Goal: Task Accomplishment & Management: Use online tool/utility

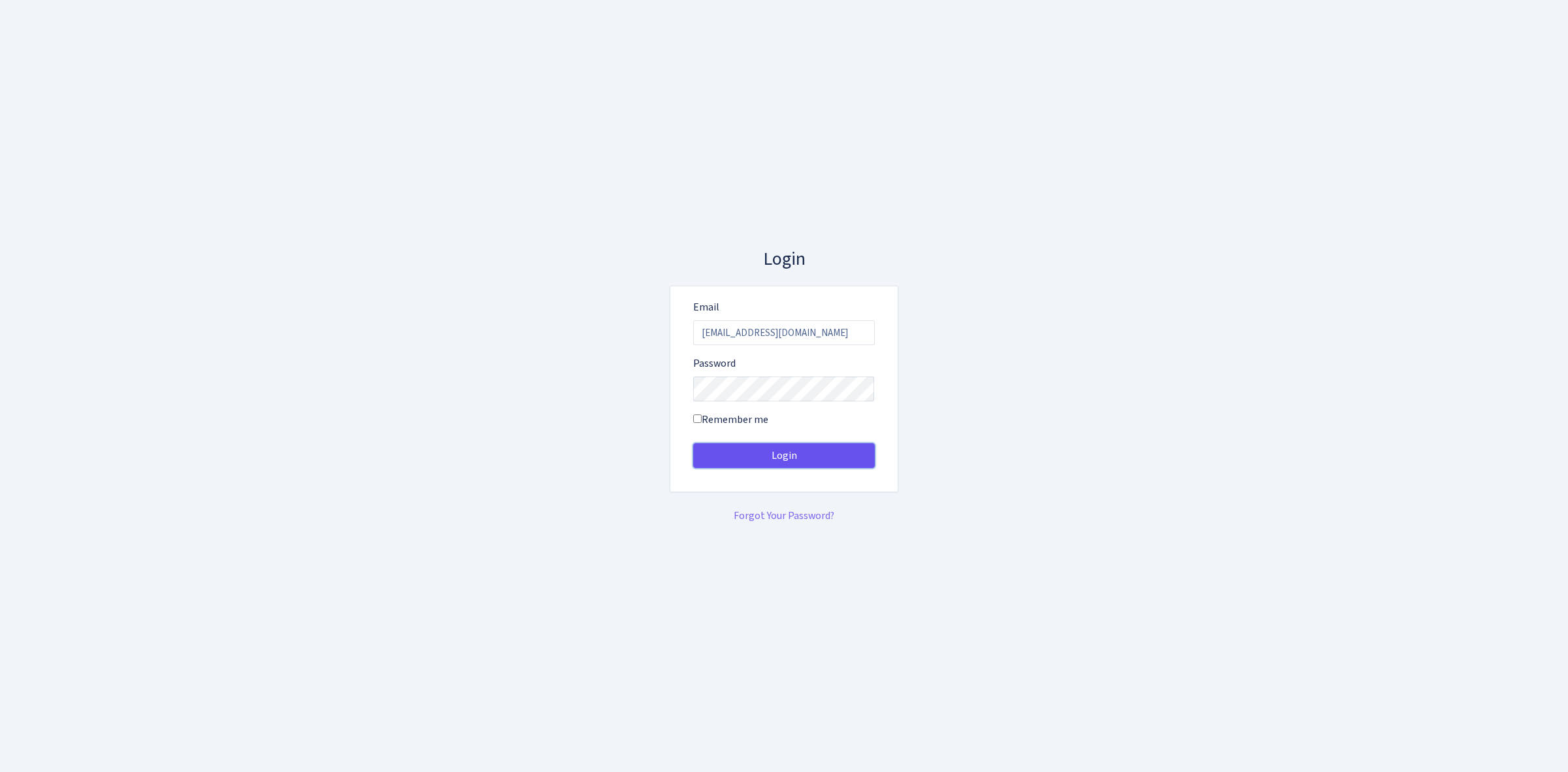
click at [814, 464] on button "Login" at bounding box center [784, 455] width 182 height 25
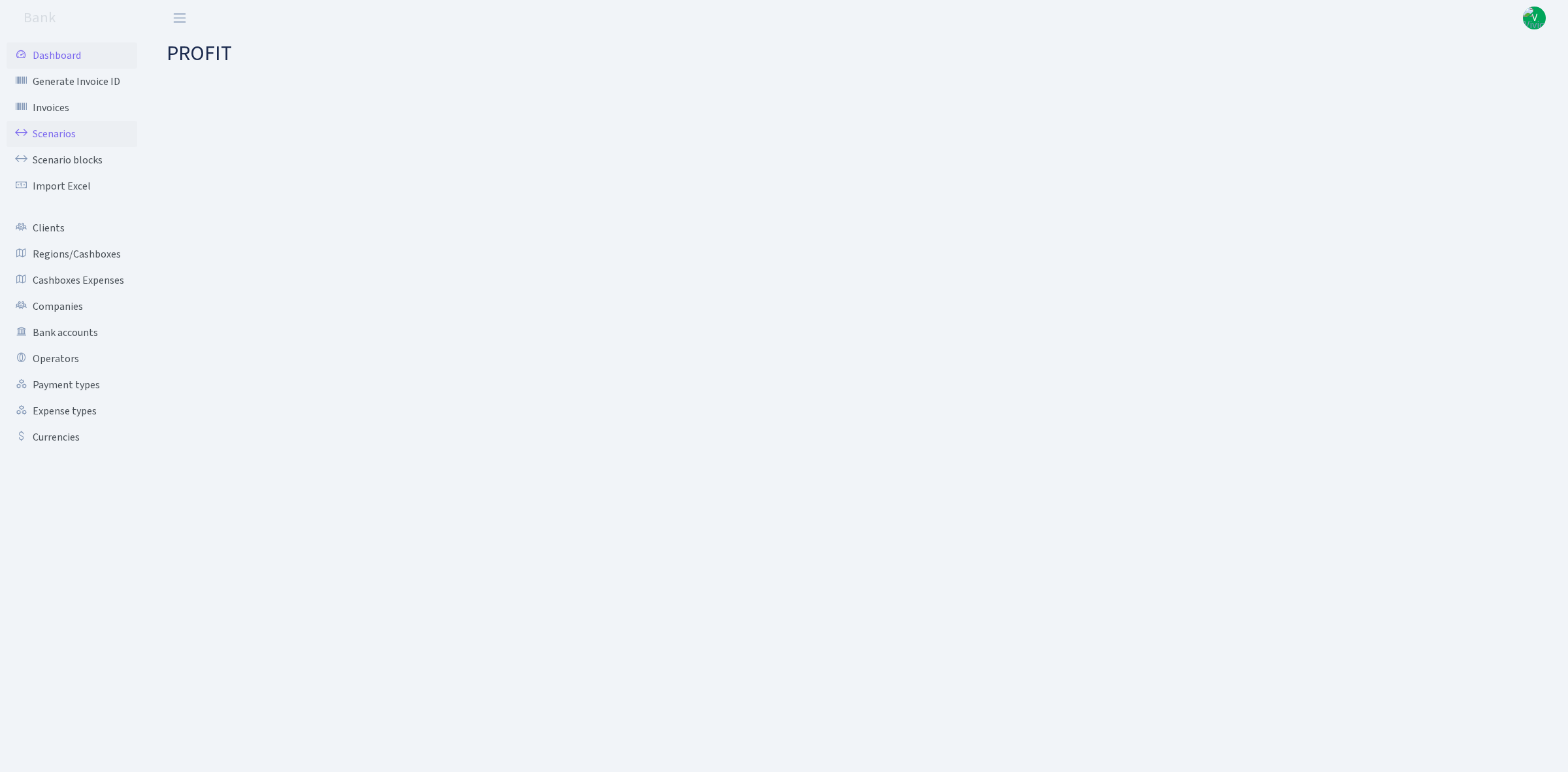
click at [65, 136] on link "Scenarios" at bounding box center [72, 133] width 131 height 26
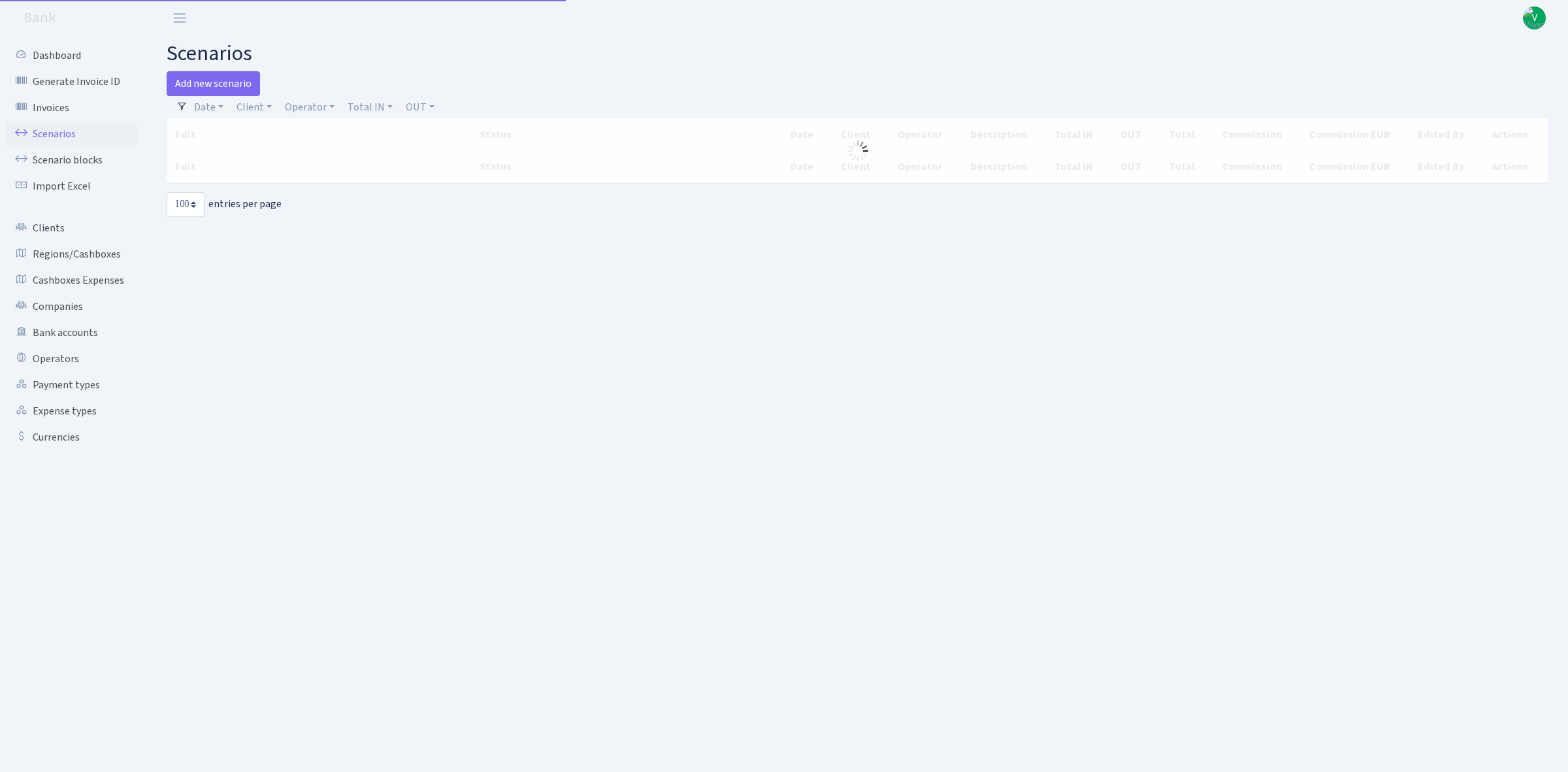
select select "100"
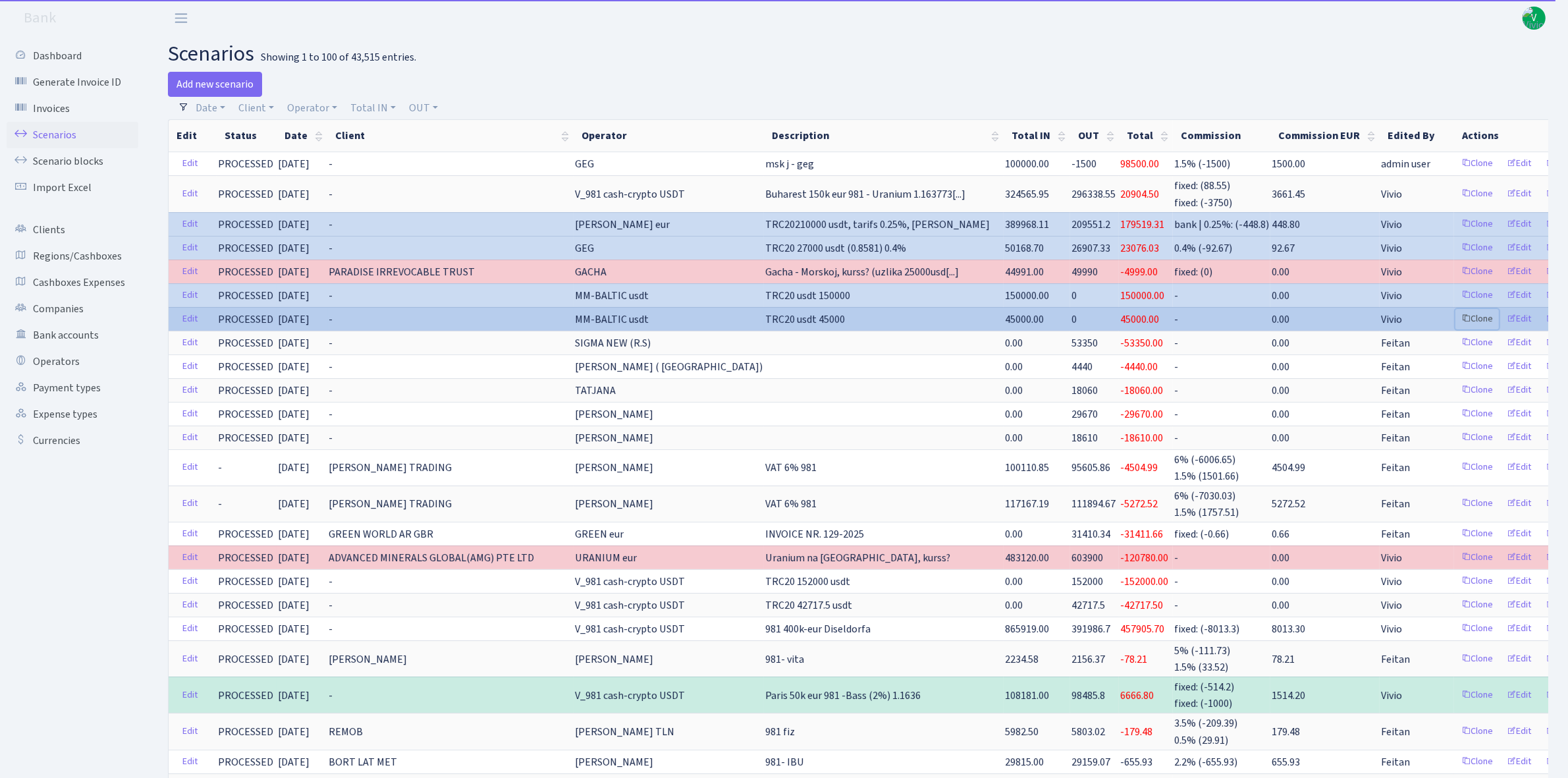
click at [1455, 318] on link "Clone" at bounding box center [1477, 319] width 44 height 20
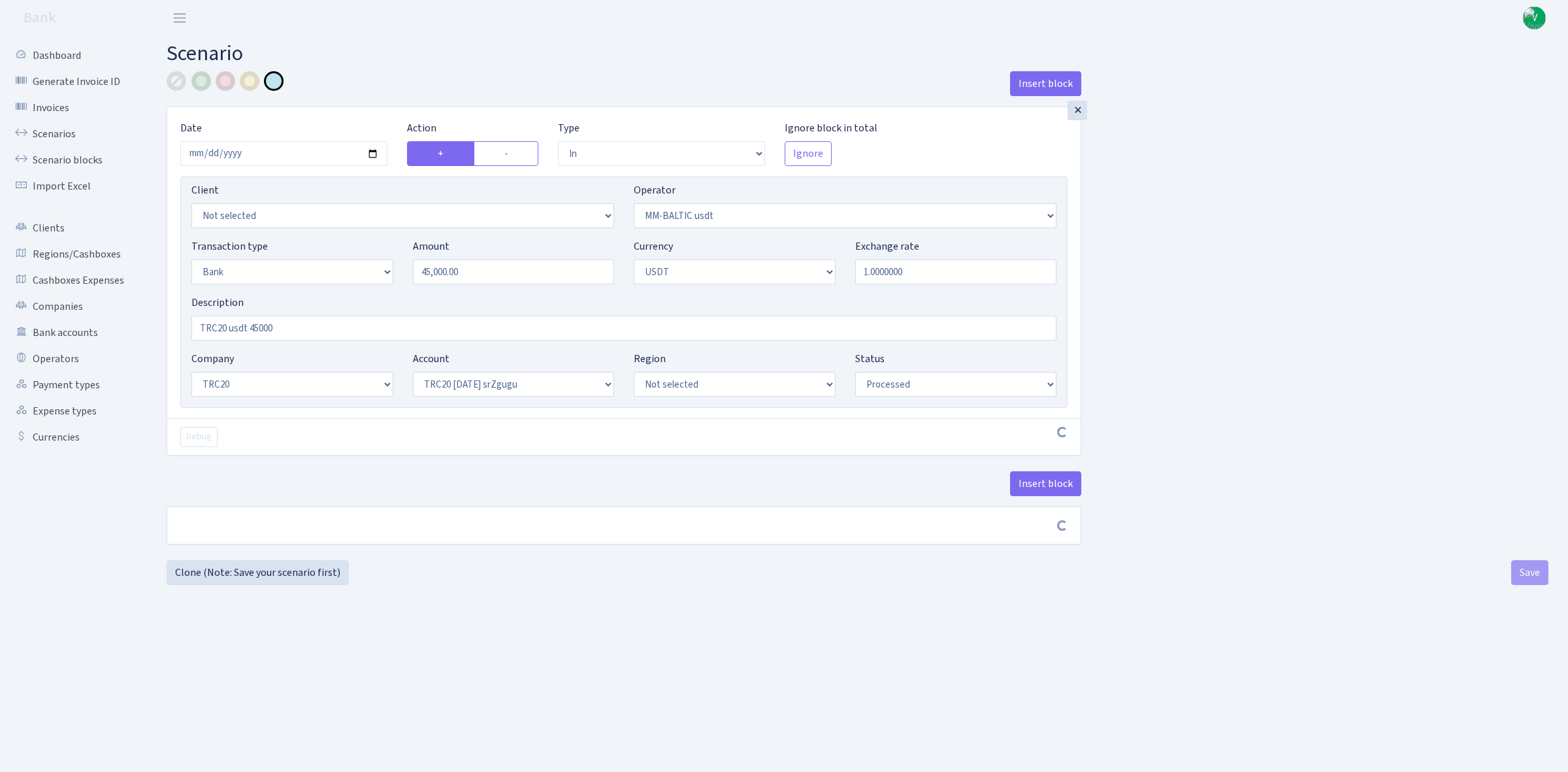
select select "in"
select select "459"
select select "2"
select select "6"
select select "20"
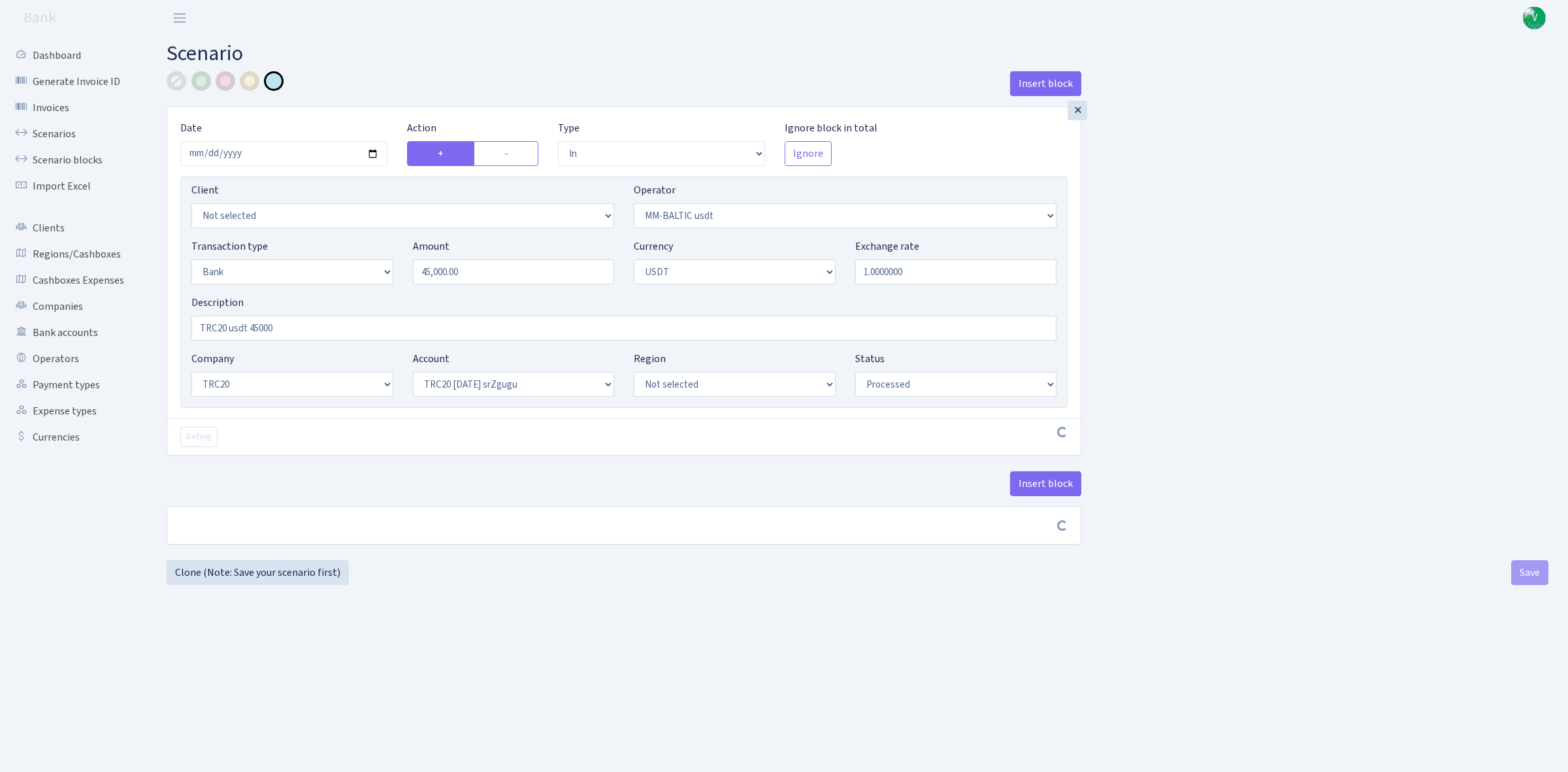
select select "61"
select select "processed"
click at [377, 152] on input "2025-08-27" at bounding box center [284, 153] width 207 height 25
type input "2025-08-28"
drag, startPoint x: 483, startPoint y: 275, endPoint x: 387, endPoint y: 269, distance: 96.2
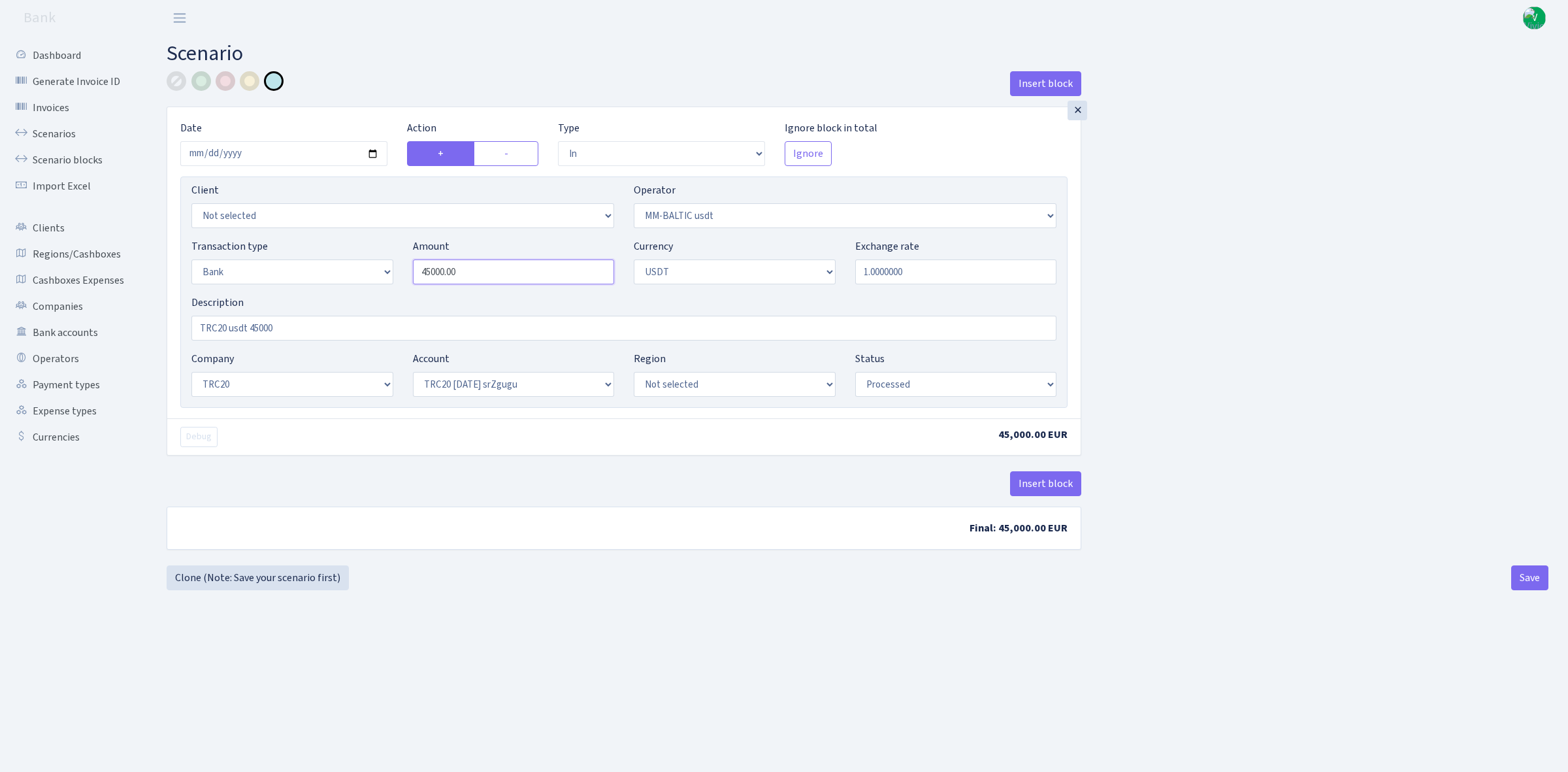
click at [387, 269] on div "Transaction type Not selected 981 ELF FISH crypto GIRT IVO dekl MM-BALTIC eur U…" at bounding box center [624, 267] width 884 height 56
click at [530, 555] on div "Insert block × Date 2025-08-28 Action + - Type --- In Out Commission Field requ…" at bounding box center [624, 318] width 934 height 494
type input "155,000.00"
drag, startPoint x: 267, startPoint y: 322, endPoint x: 354, endPoint y: 323, distance: 87.0
click at [354, 323] on input "TRC20 usdt 45000" at bounding box center [624, 327] width 865 height 25
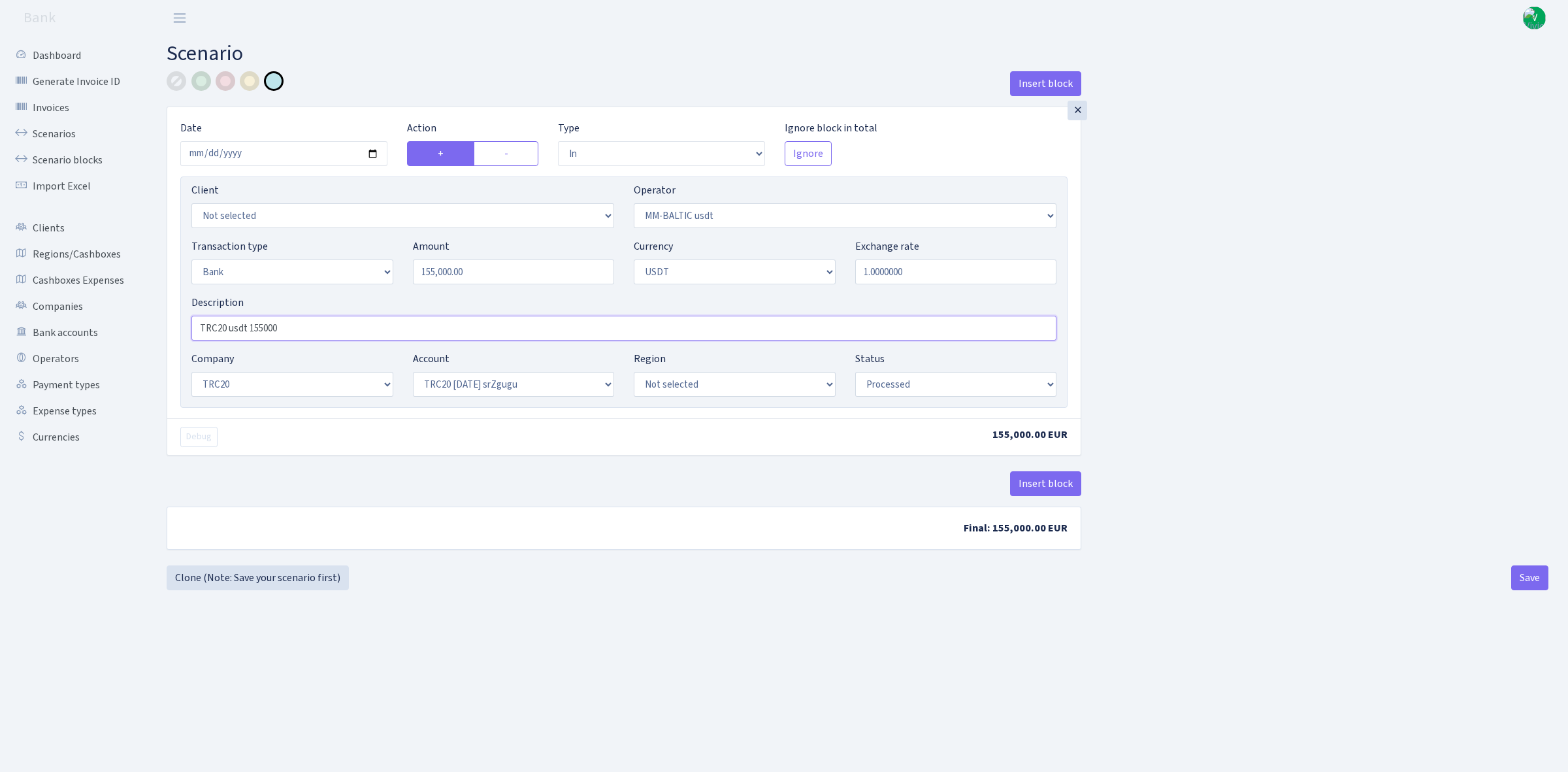
type input "TRC20 usdt 155000"
click at [634, 575] on div "Insert block × Date 2025-08-28 Action + - Type --- In Out Commission Field requ…" at bounding box center [857, 331] width 1381 height 519
click at [1519, 573] on button "Save" at bounding box center [1529, 577] width 37 height 25
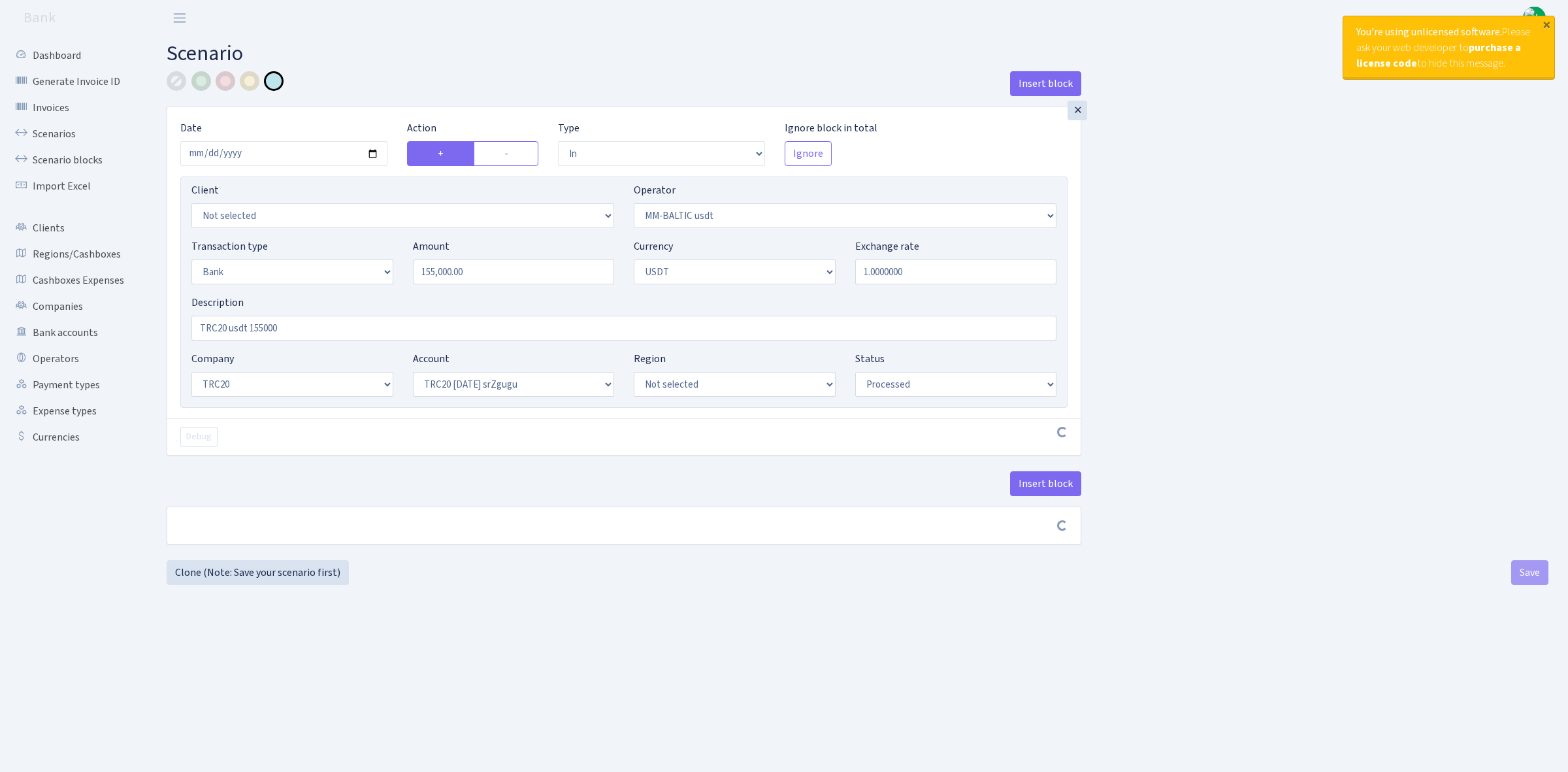
select select "in"
select select "459"
select select "2"
select select "6"
select select "20"
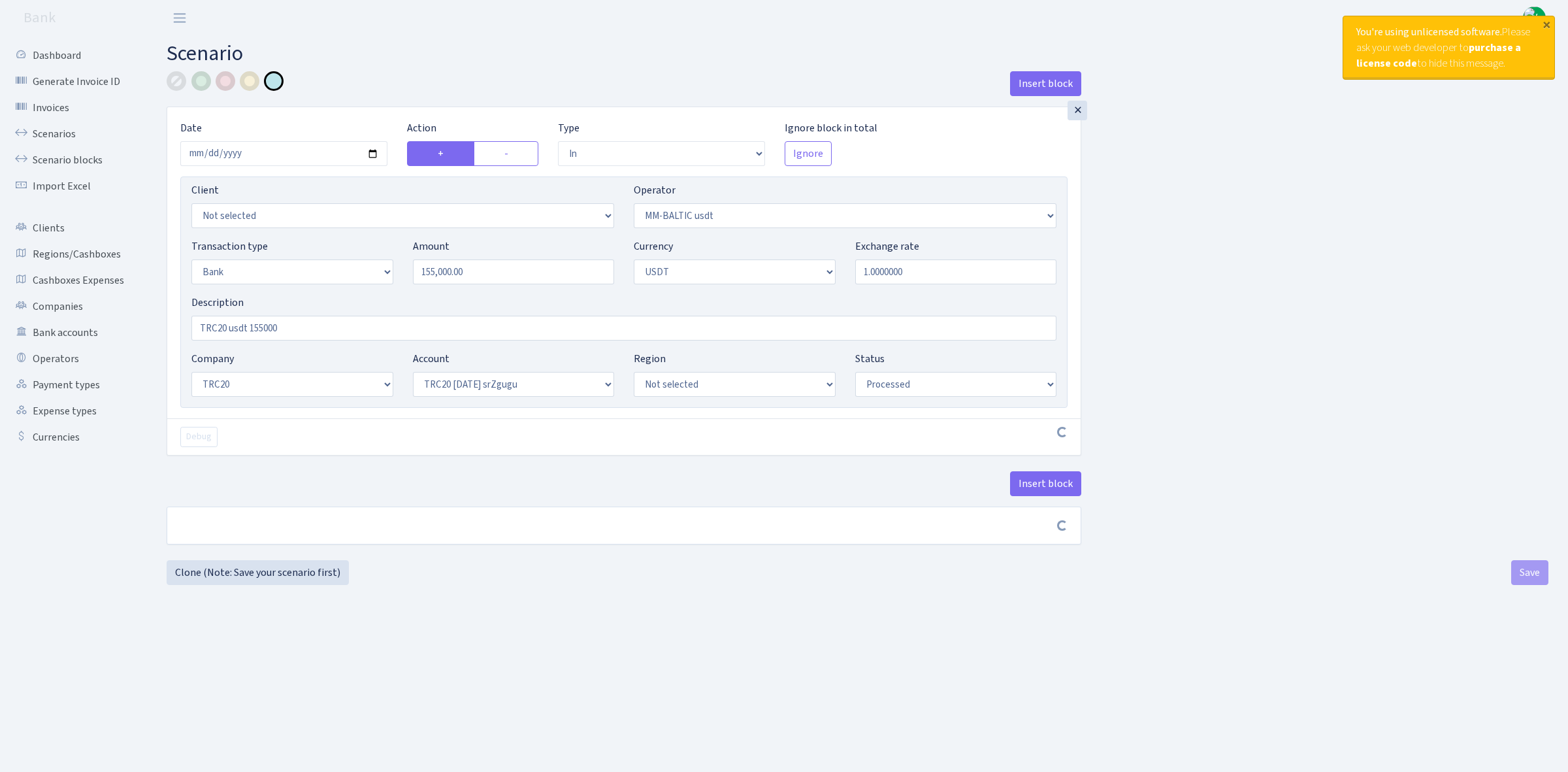
select select "61"
select select "processed"
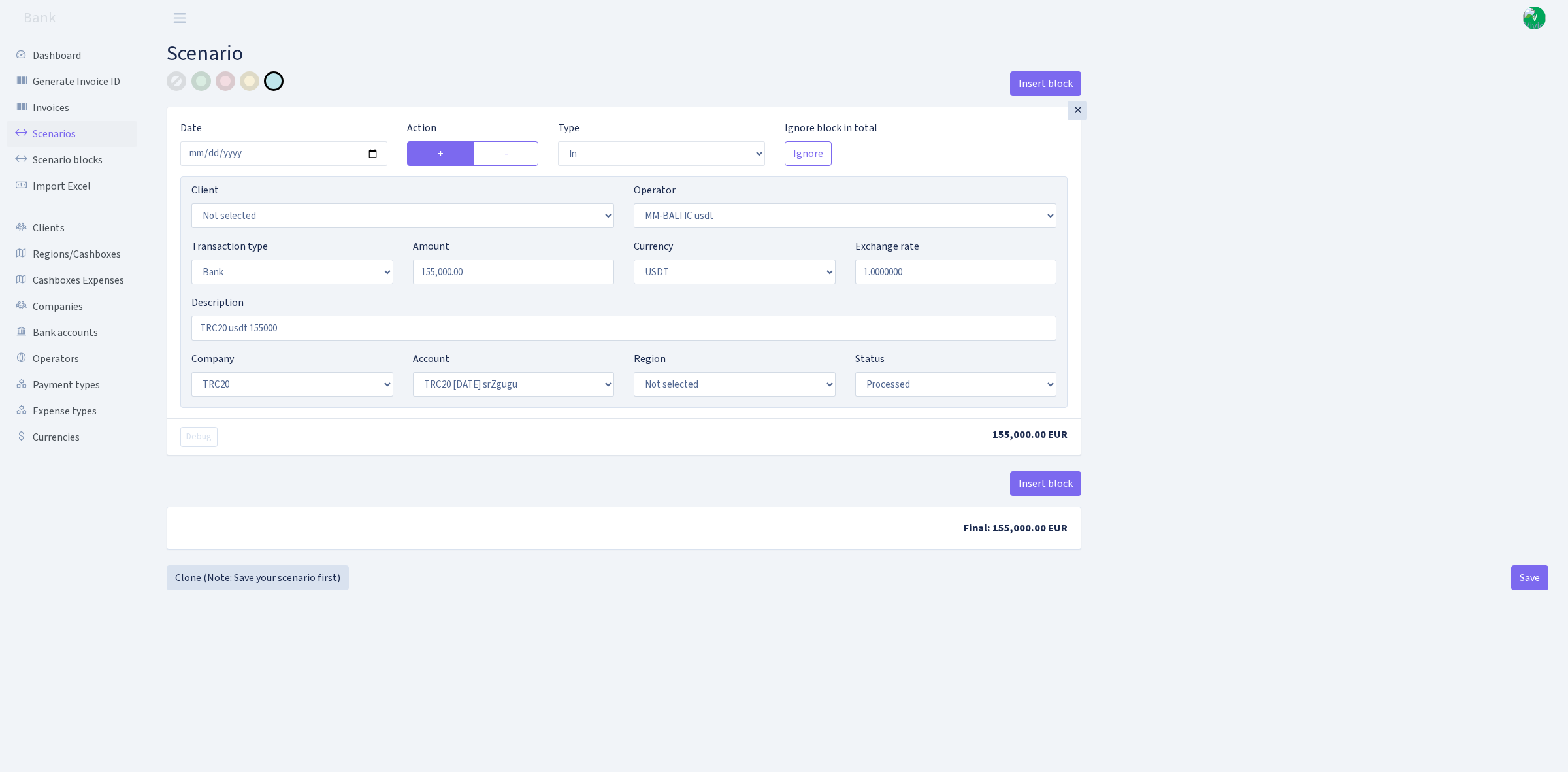
click at [54, 131] on link "Scenarios" at bounding box center [72, 133] width 131 height 26
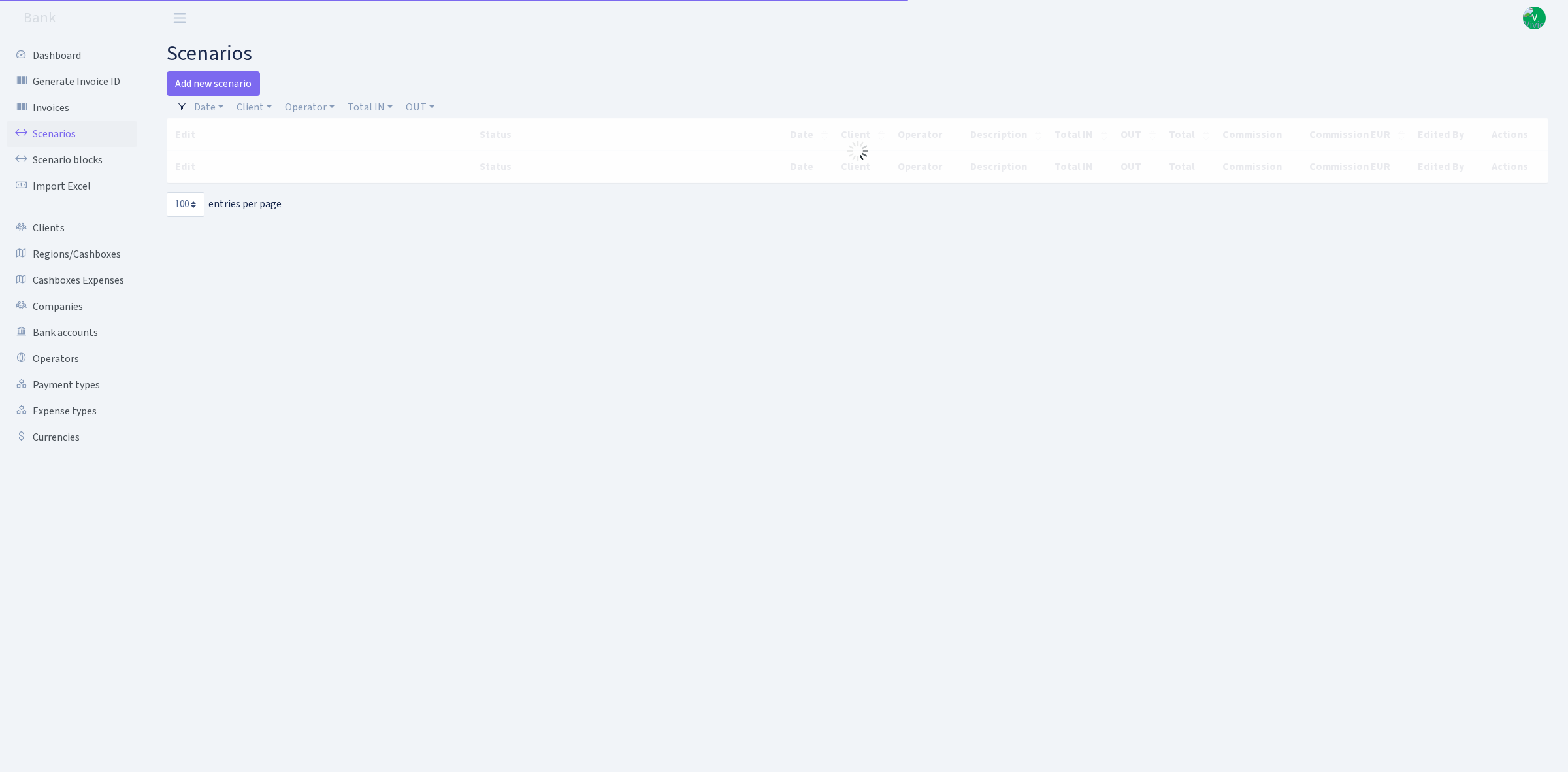
select select "100"
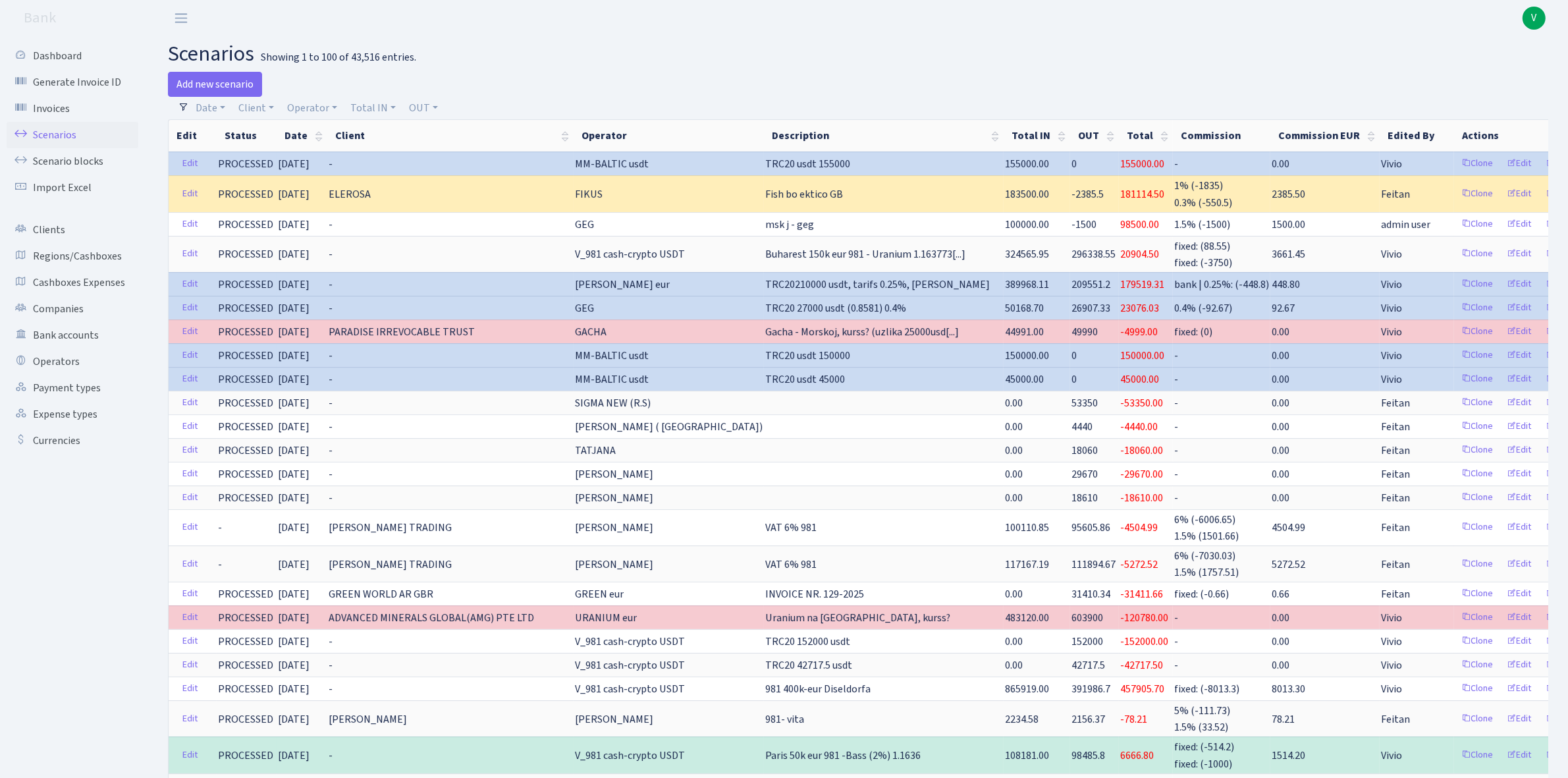
click at [976, 28] on header "Bank V My Account Logout" at bounding box center [784, 18] width 1568 height 36
click at [303, 110] on link "Operator" at bounding box center [312, 107] width 60 height 22
click at [326, 152] on input "search" at bounding box center [334, 155] width 97 height 20
type input "erik"
click at [351, 181] on li "[PERSON_NAME] (erast)" at bounding box center [334, 187] width 100 height 38
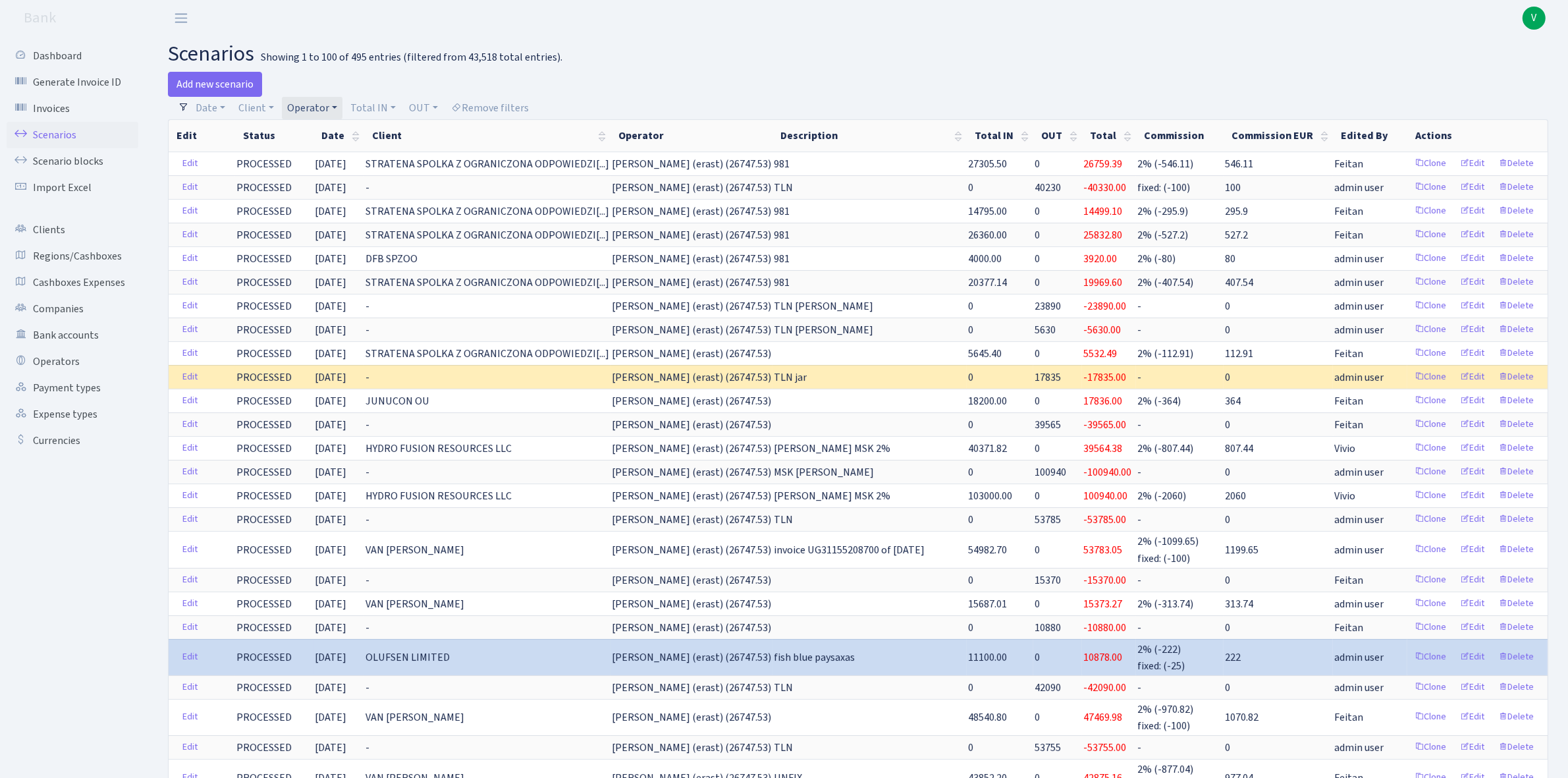
click at [324, 104] on link "Operator" at bounding box center [312, 107] width 60 height 22
select select
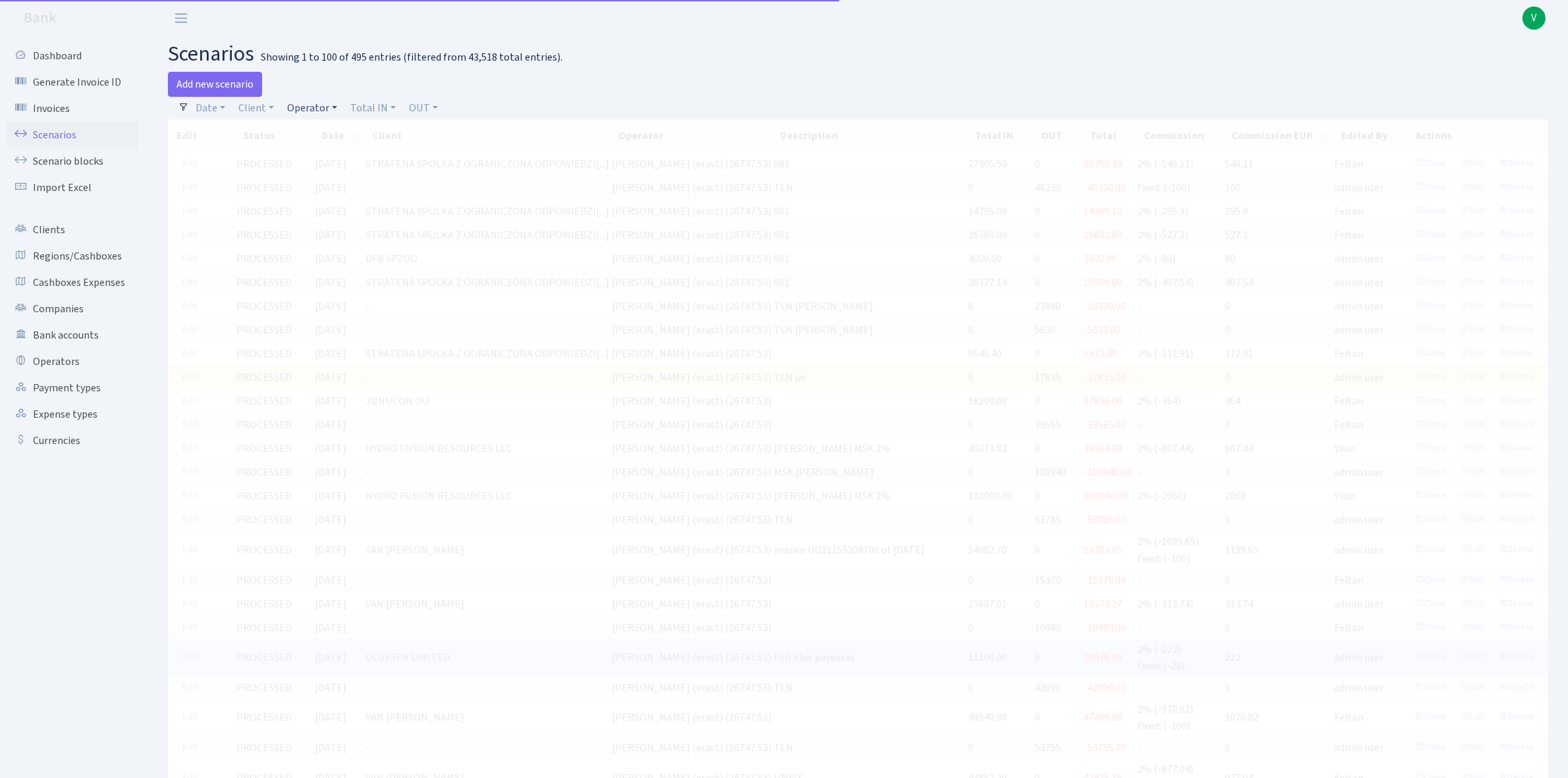
click at [327, 107] on link "Operator" at bounding box center [312, 107] width 60 height 22
click at [343, 146] on input "search" at bounding box center [334, 155] width 97 height 20
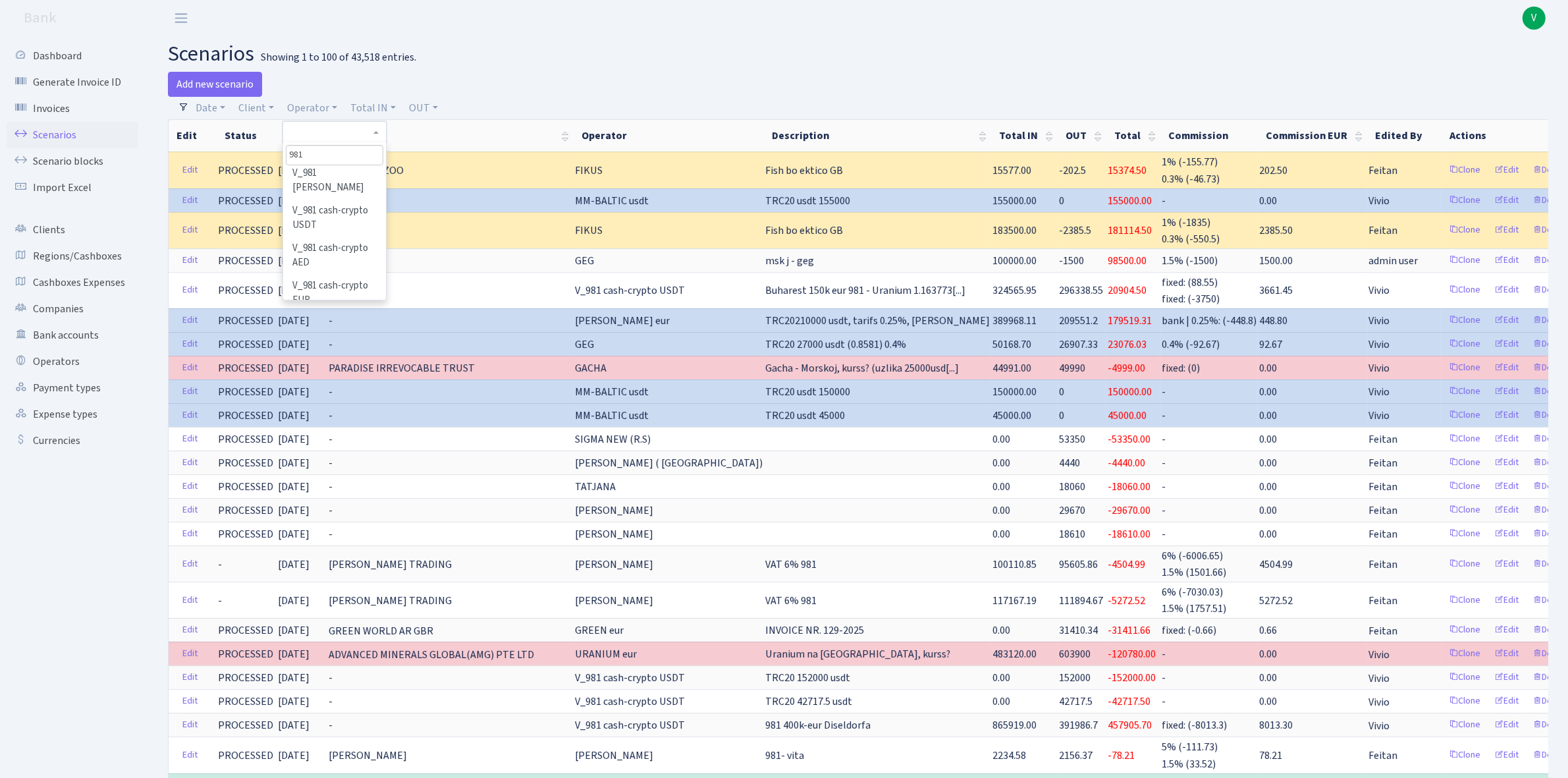
scroll to position [214, 0]
type input "981"
click at [348, 188] on li "V_981 cash-crypto USDT" at bounding box center [334, 207] width 100 height 38
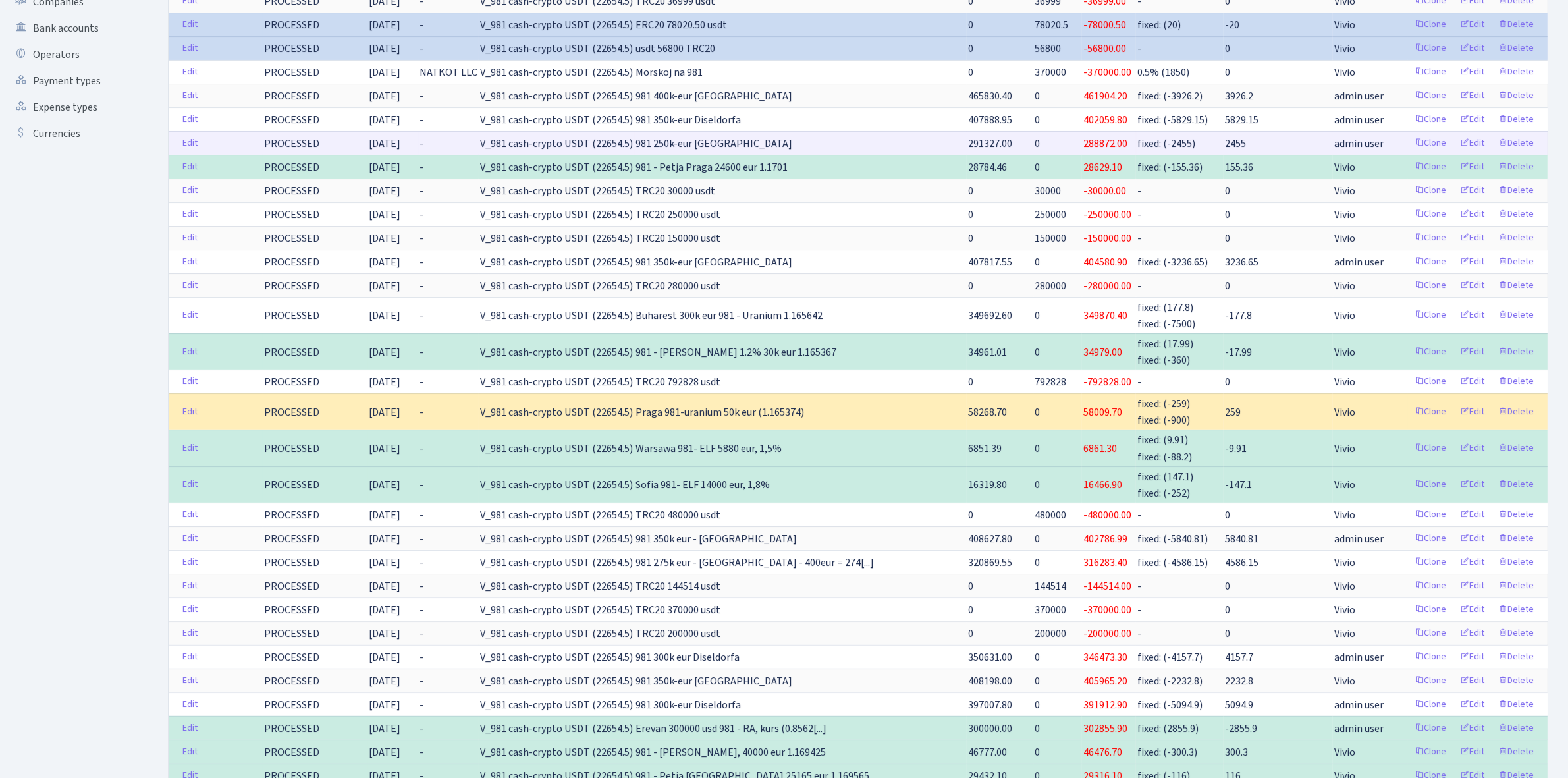
scroll to position [412, 0]
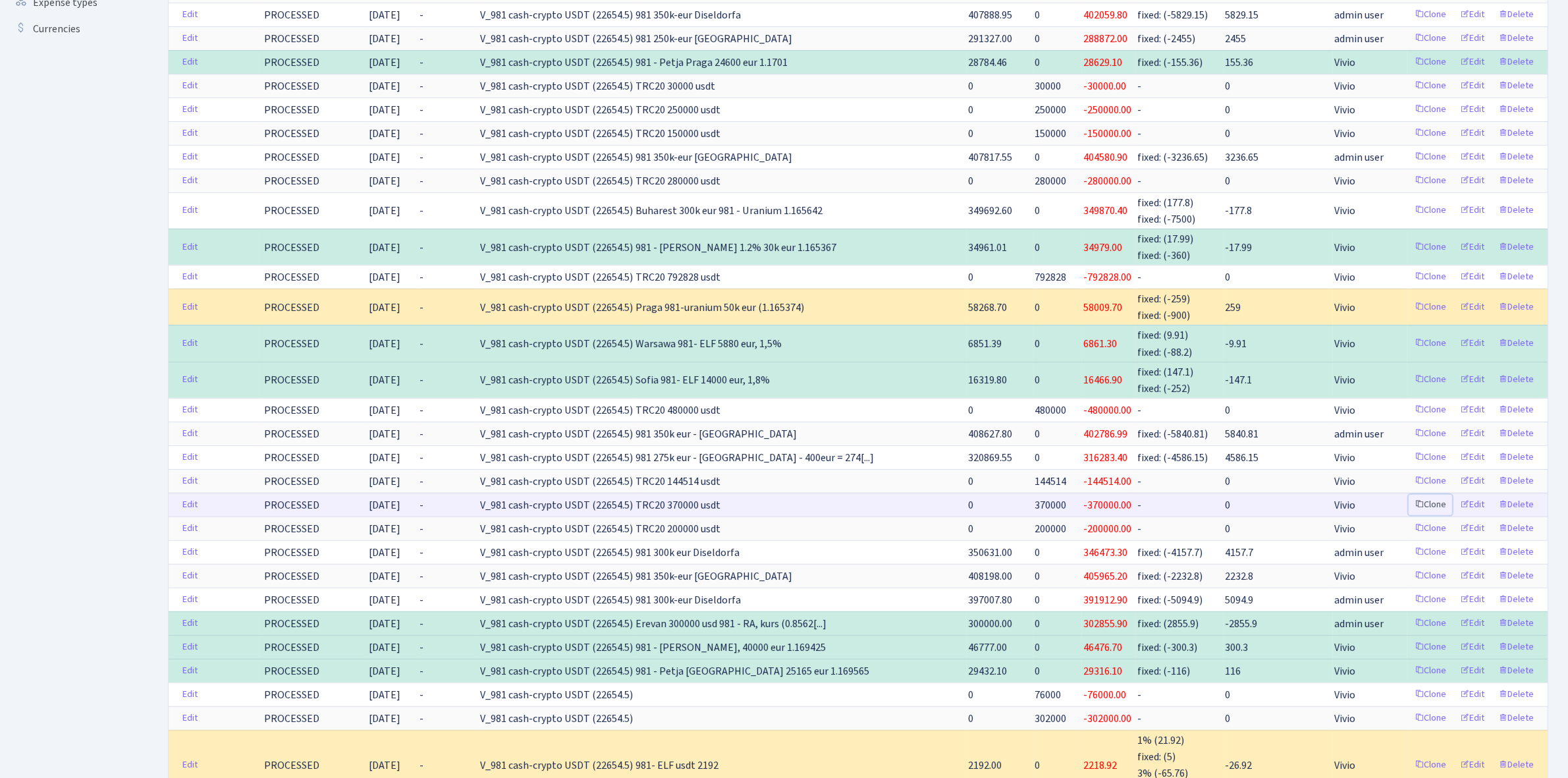
click at [1430, 505] on link "Clone" at bounding box center [1430, 505] width 44 height 20
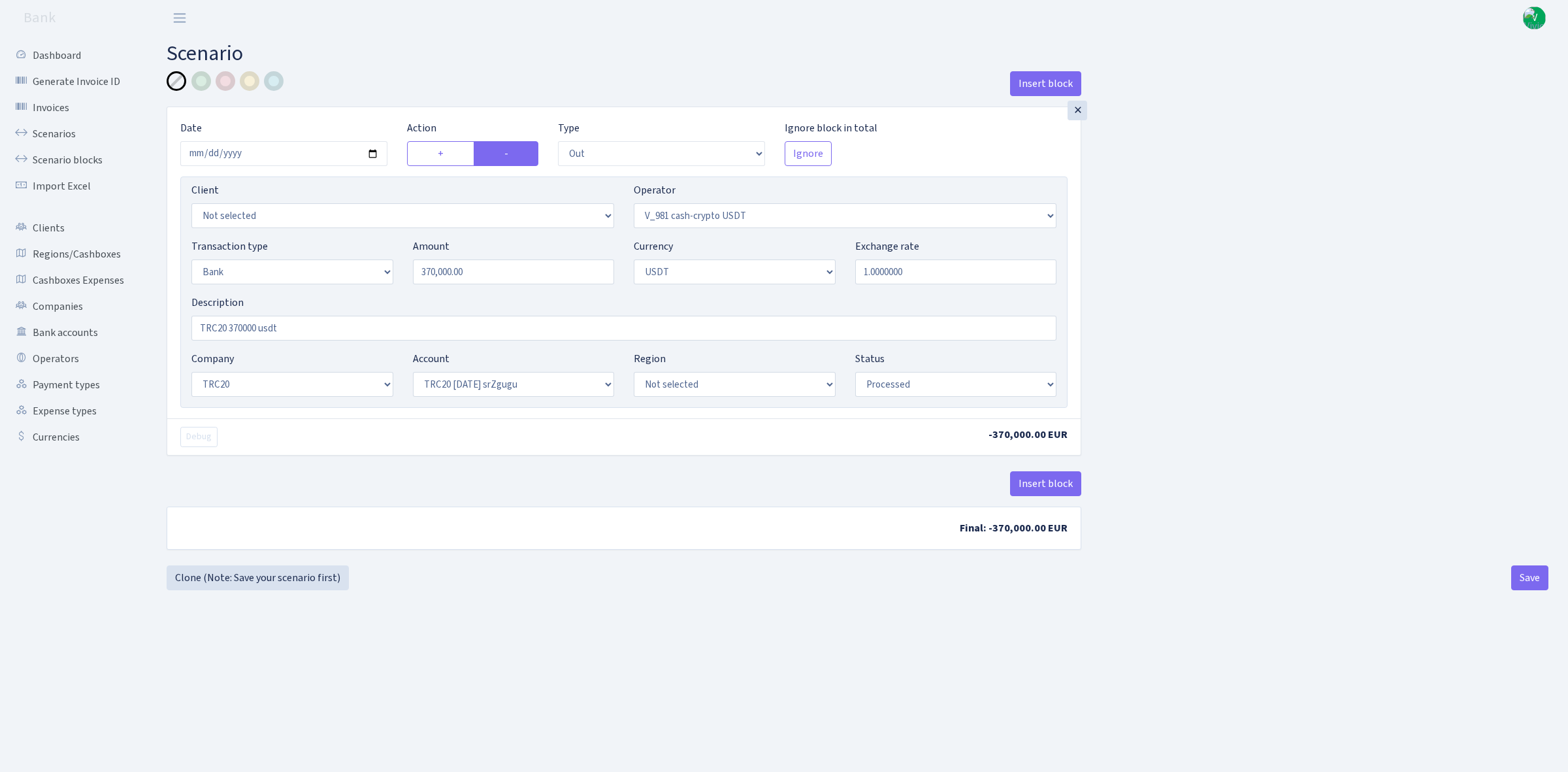
select select "out"
select select "435"
select select "2"
select select "6"
select select "20"
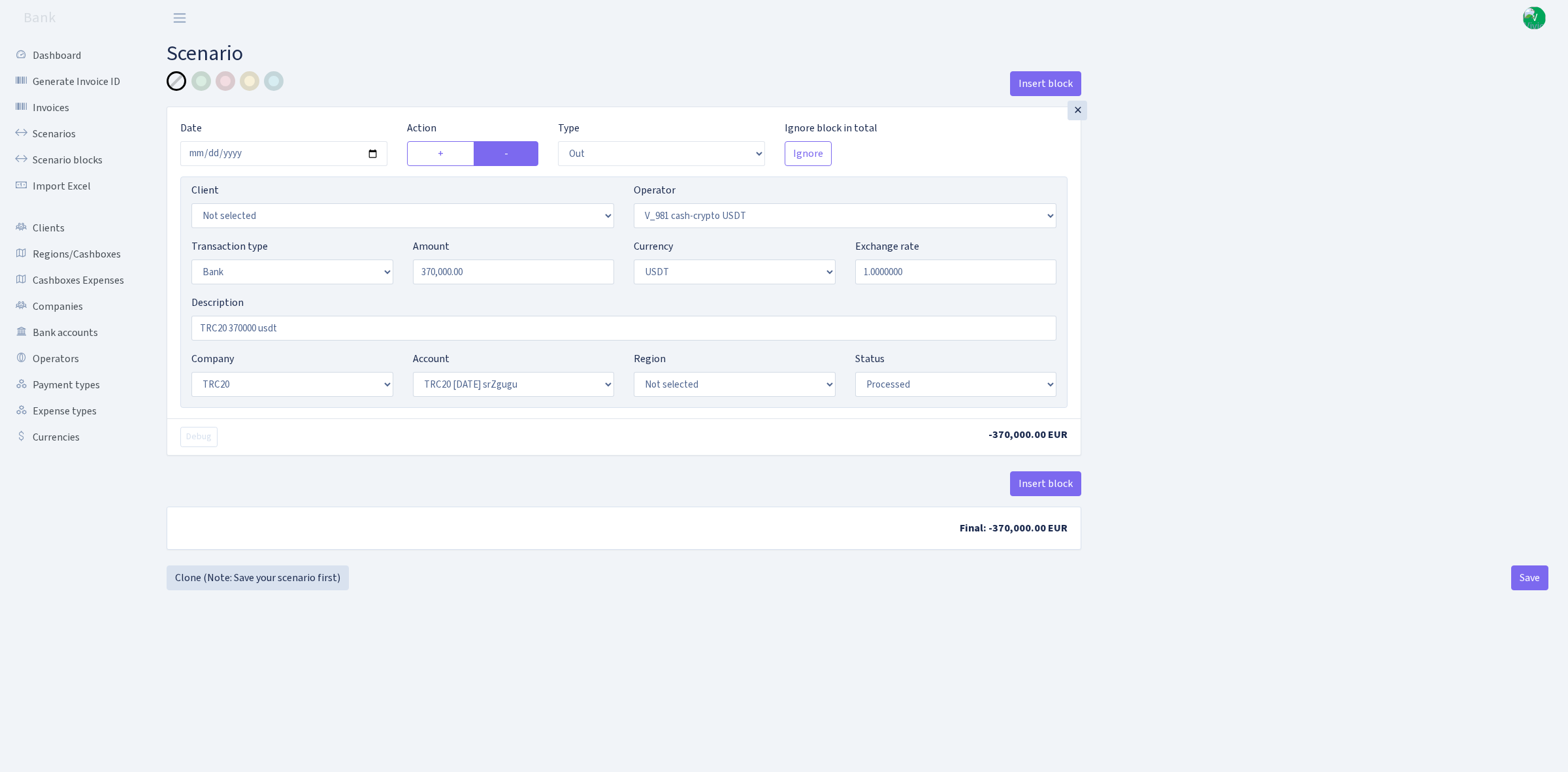
select select "61"
select select "processed"
click at [367, 155] on input "2025-08-18" at bounding box center [284, 153] width 207 height 25
type input "[DATE]"
drag, startPoint x: 478, startPoint y: 270, endPoint x: 324, endPoint y: 243, distance: 156.3
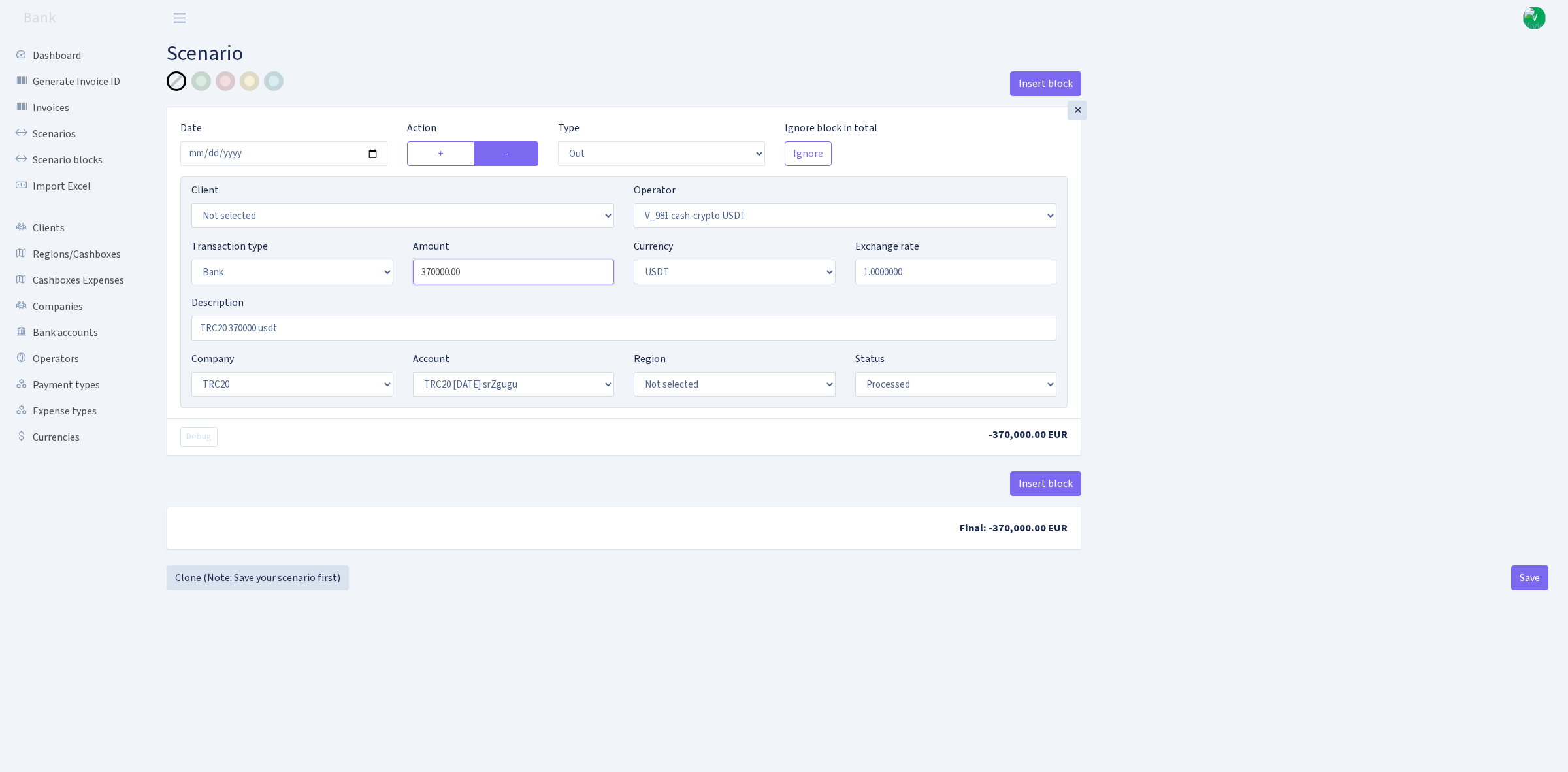
click at [325, 244] on div "Transaction type Not selected 981 ELF FISH crypto GIRT IVO dekl MM-BALTIC eur U…" at bounding box center [624, 267] width 884 height 56
type input "392,000.00"
click at [243, 327] on input "TRC20 370000 usdt" at bounding box center [624, 327] width 865 height 25
type input "TRC20 392000 usdt"
click at [650, 533] on b "Final: -392,000.00 EUR" at bounding box center [624, 528] width 913 height 42
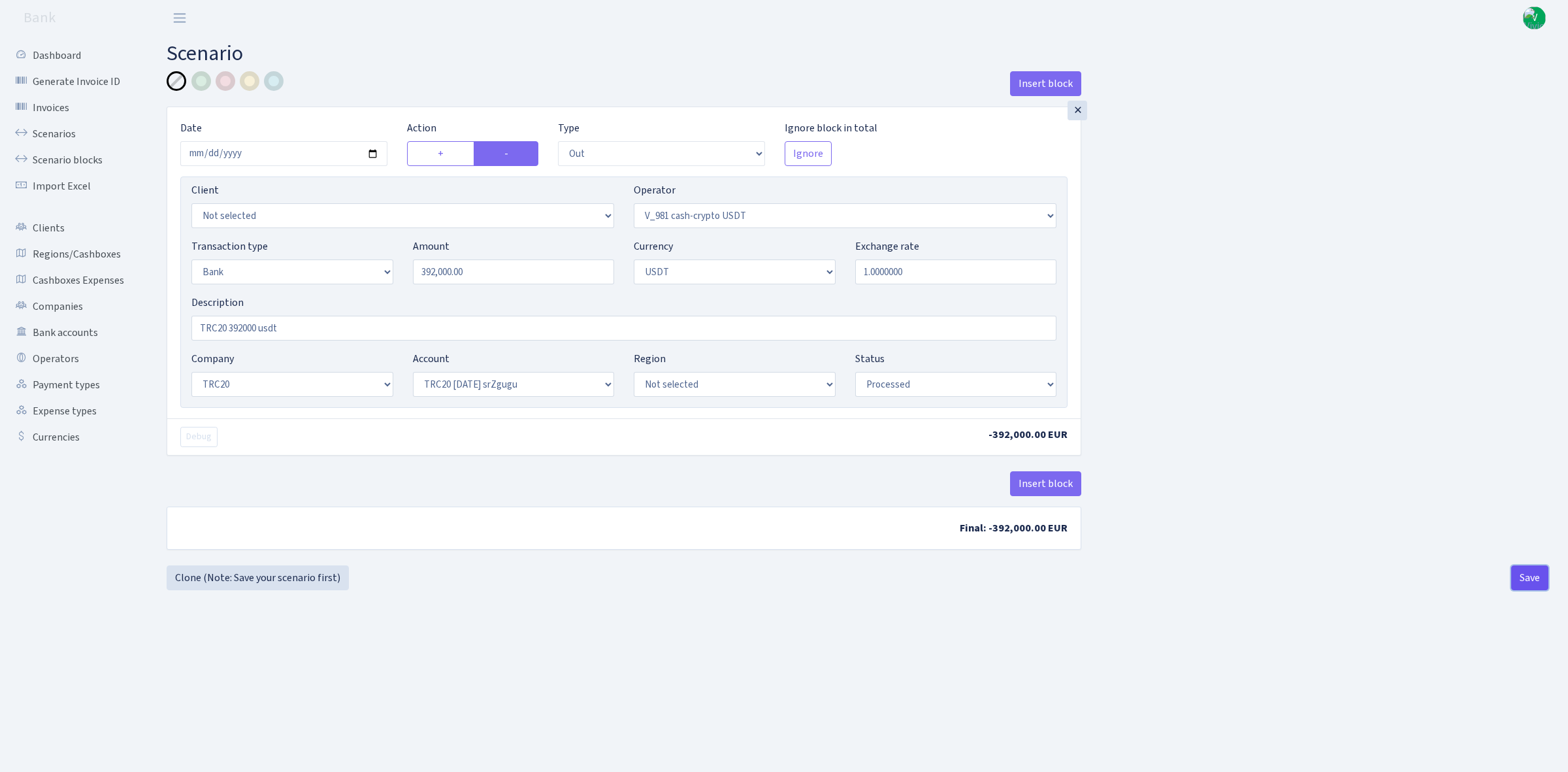
click at [1523, 579] on button "Save" at bounding box center [1529, 577] width 37 height 25
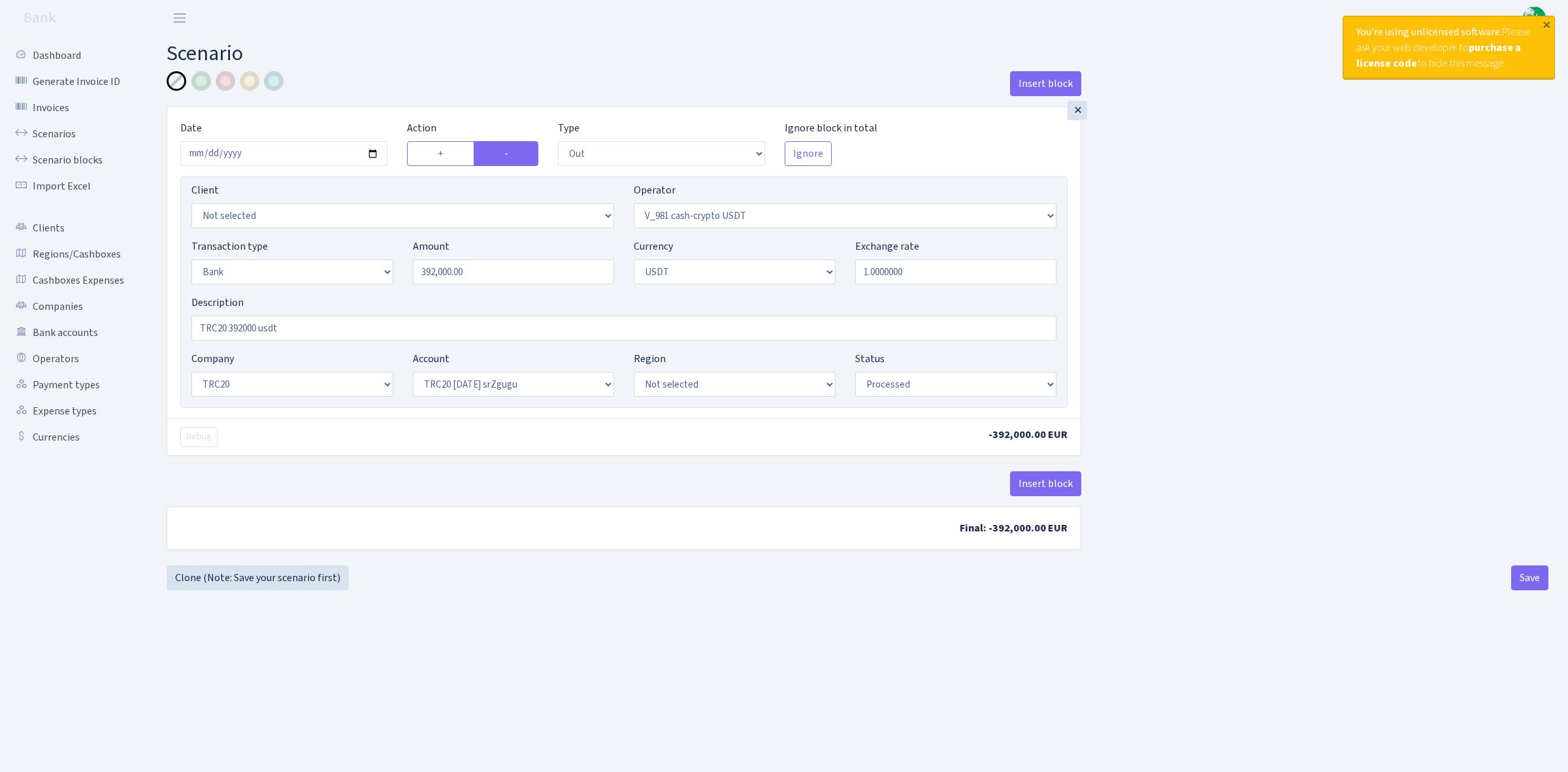
select select "out"
select select "435"
select select "2"
select select "6"
select select "20"
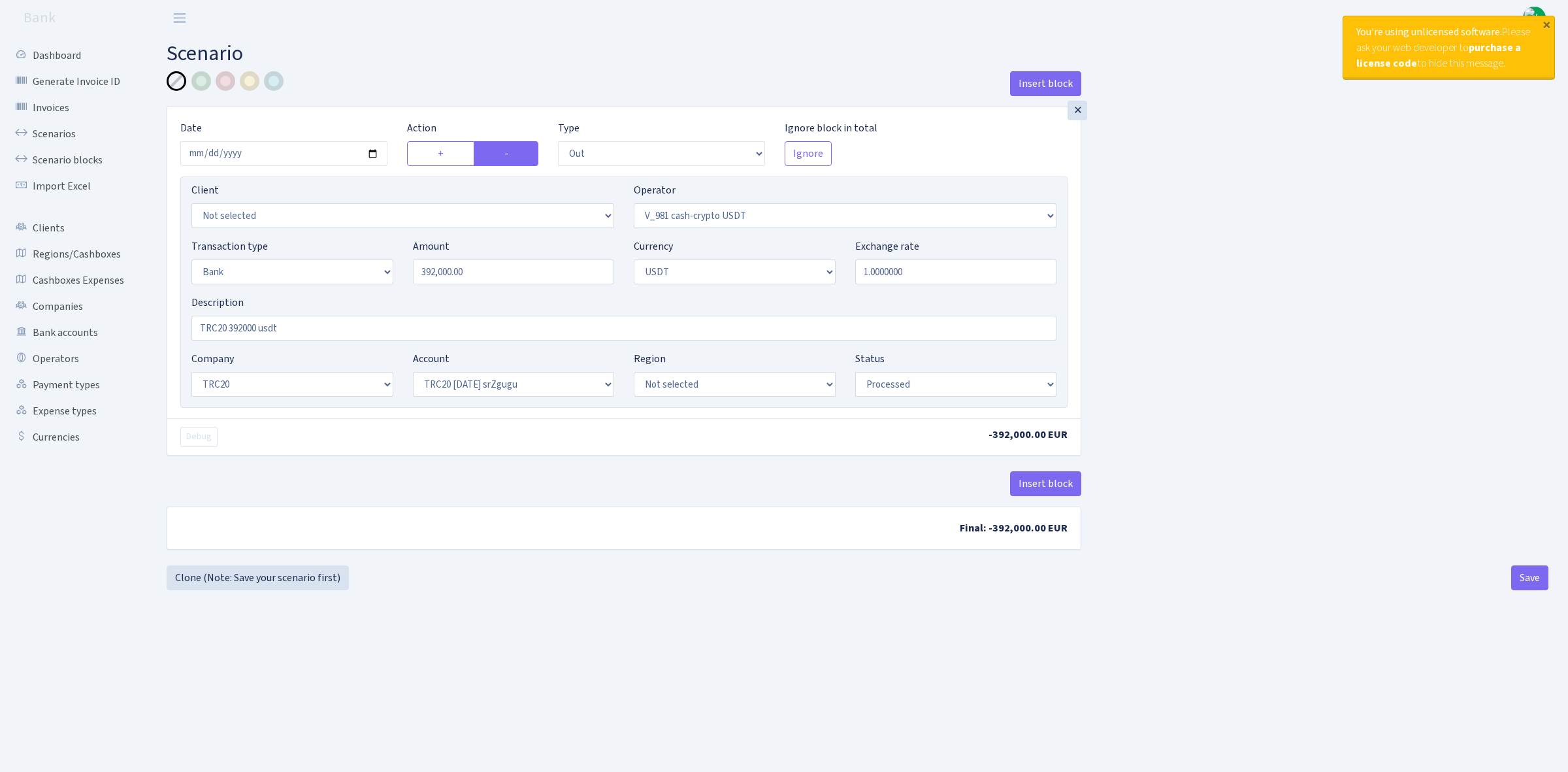
select select "61"
select select "processed"
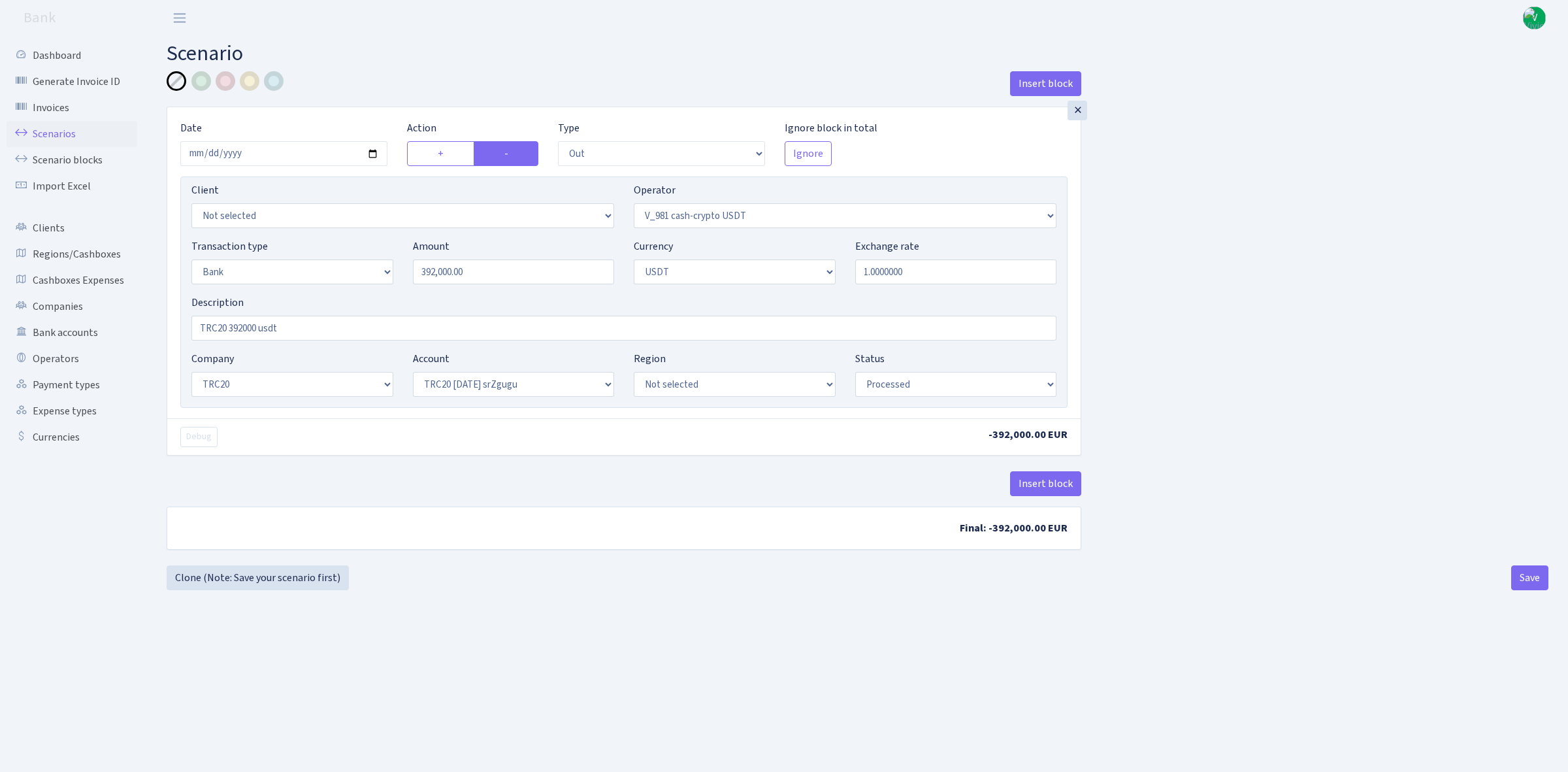
click at [45, 129] on link "Scenarios" at bounding box center [72, 133] width 131 height 26
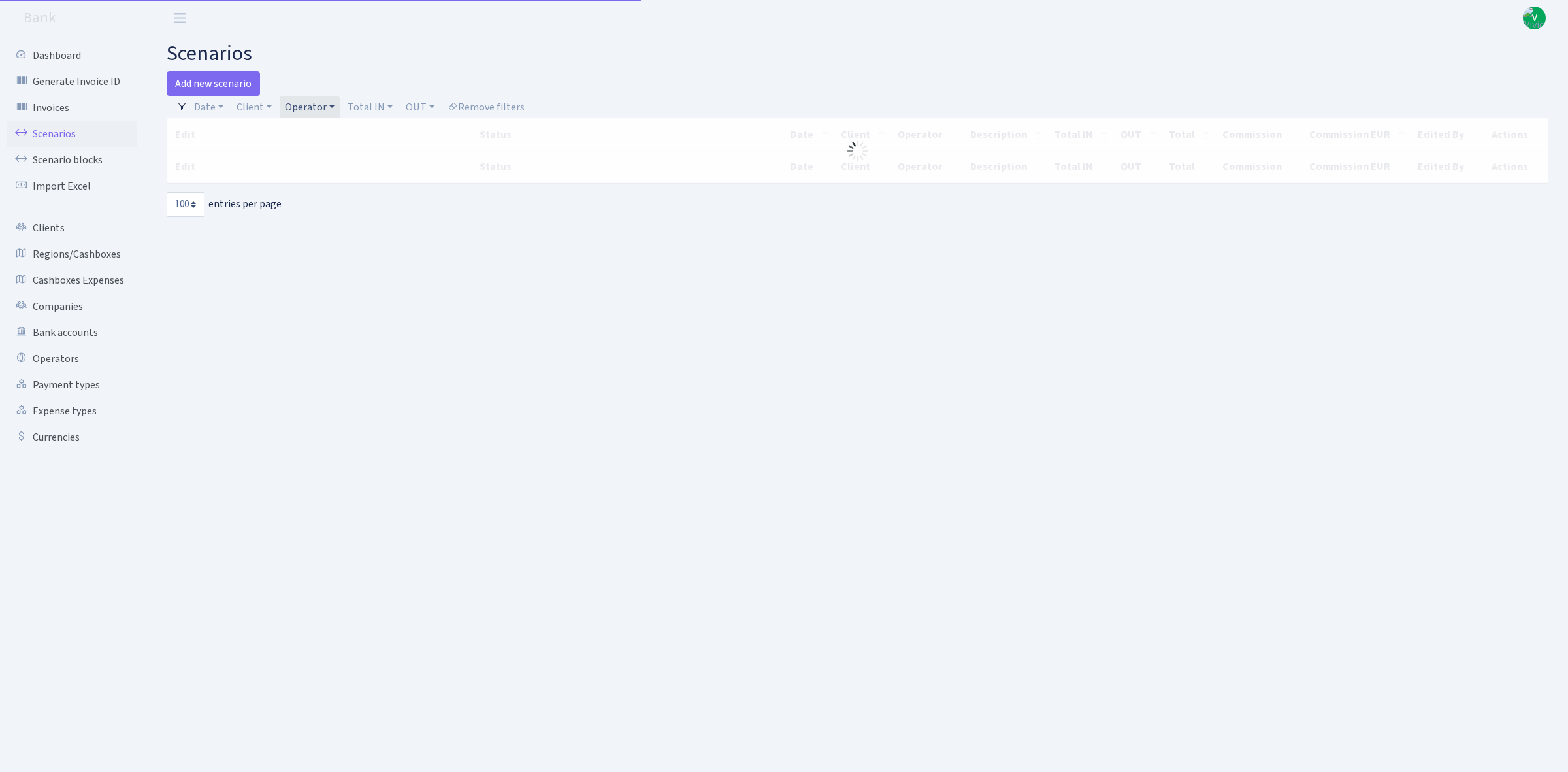
select select "100"
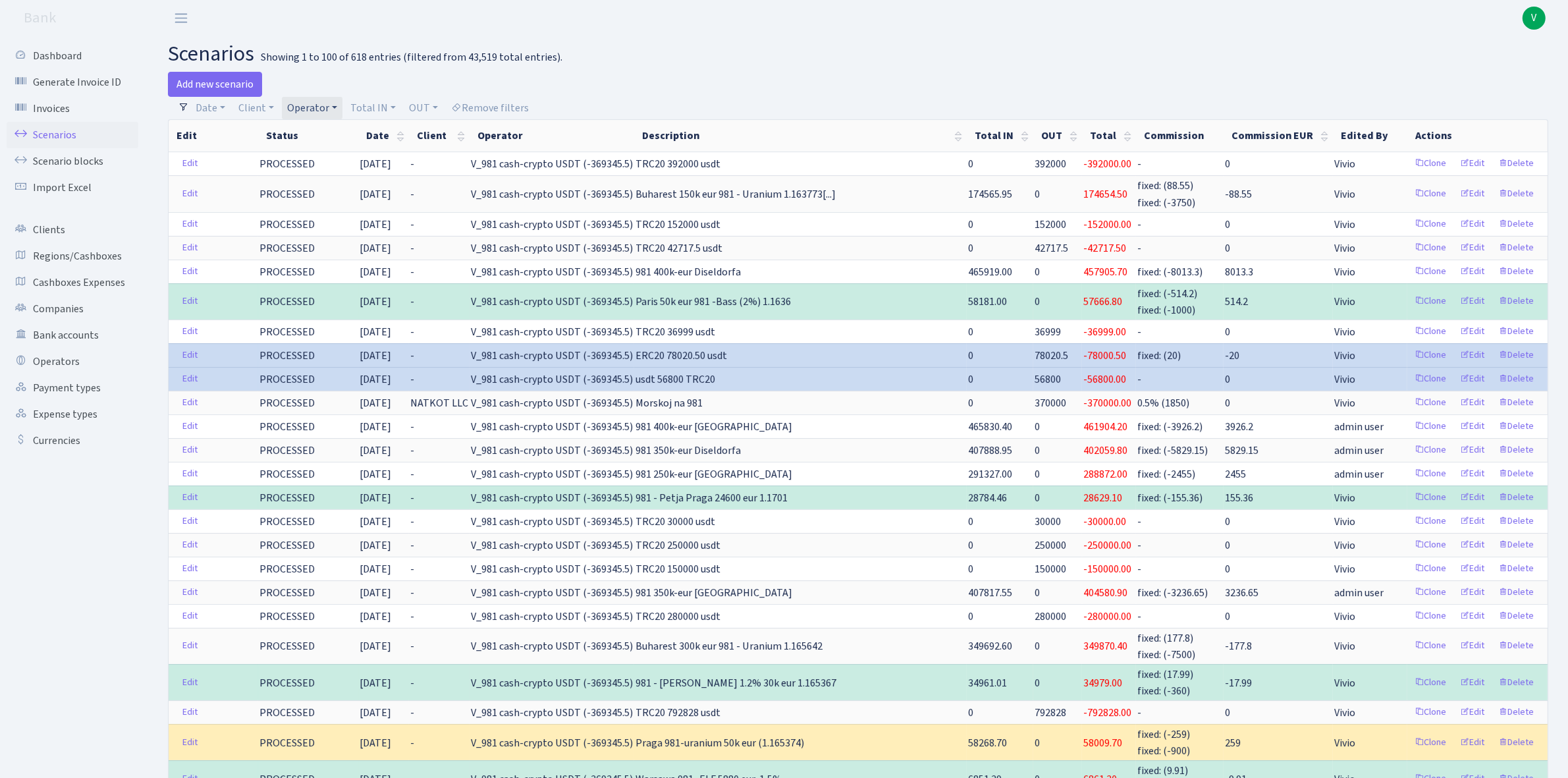
click at [310, 99] on link "Operator" at bounding box center [312, 107] width 60 height 22
select select
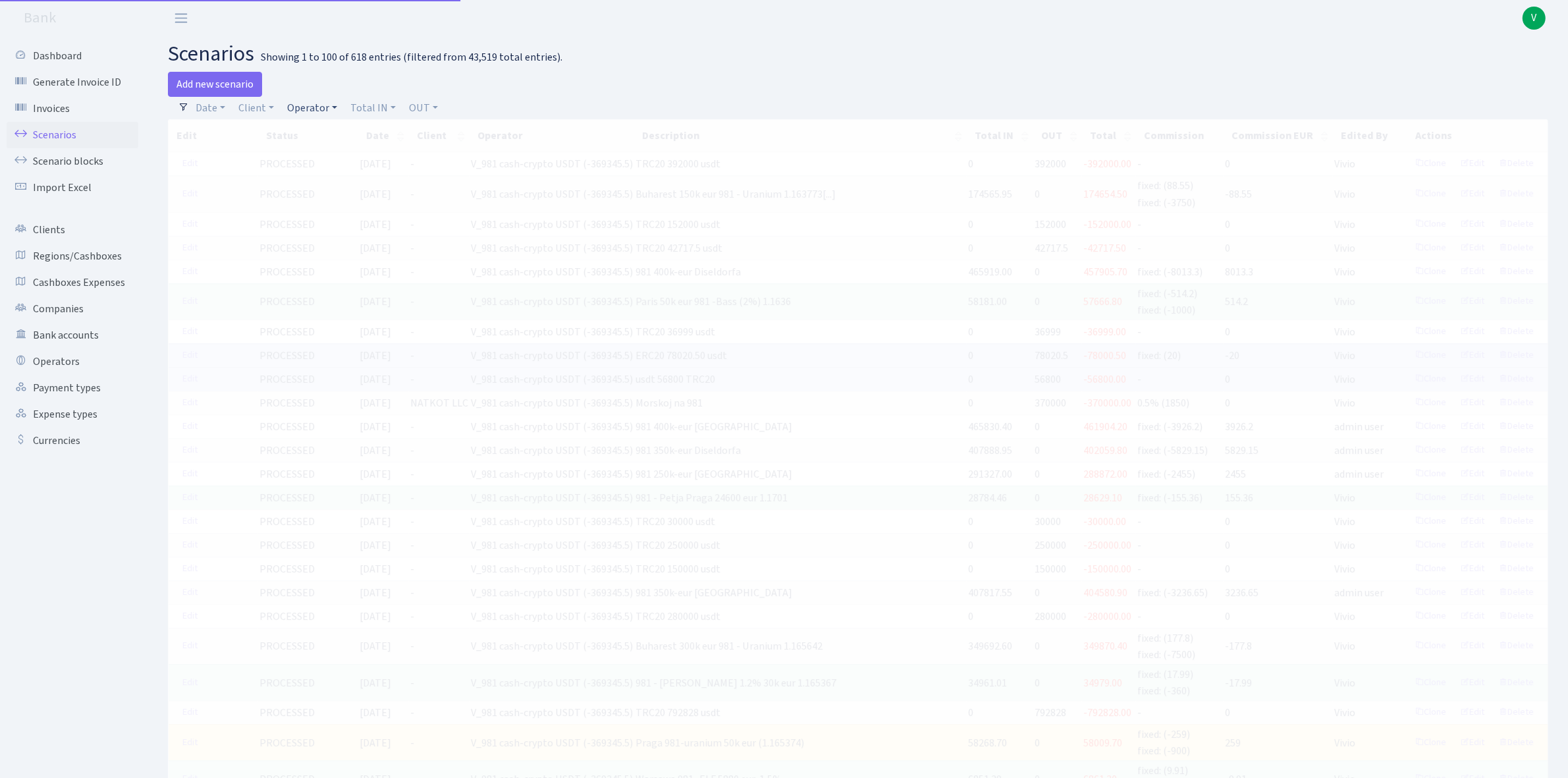
click at [298, 103] on link "Operator" at bounding box center [312, 107] width 60 height 22
click at [337, 148] on input "search" at bounding box center [334, 155] width 97 height 20
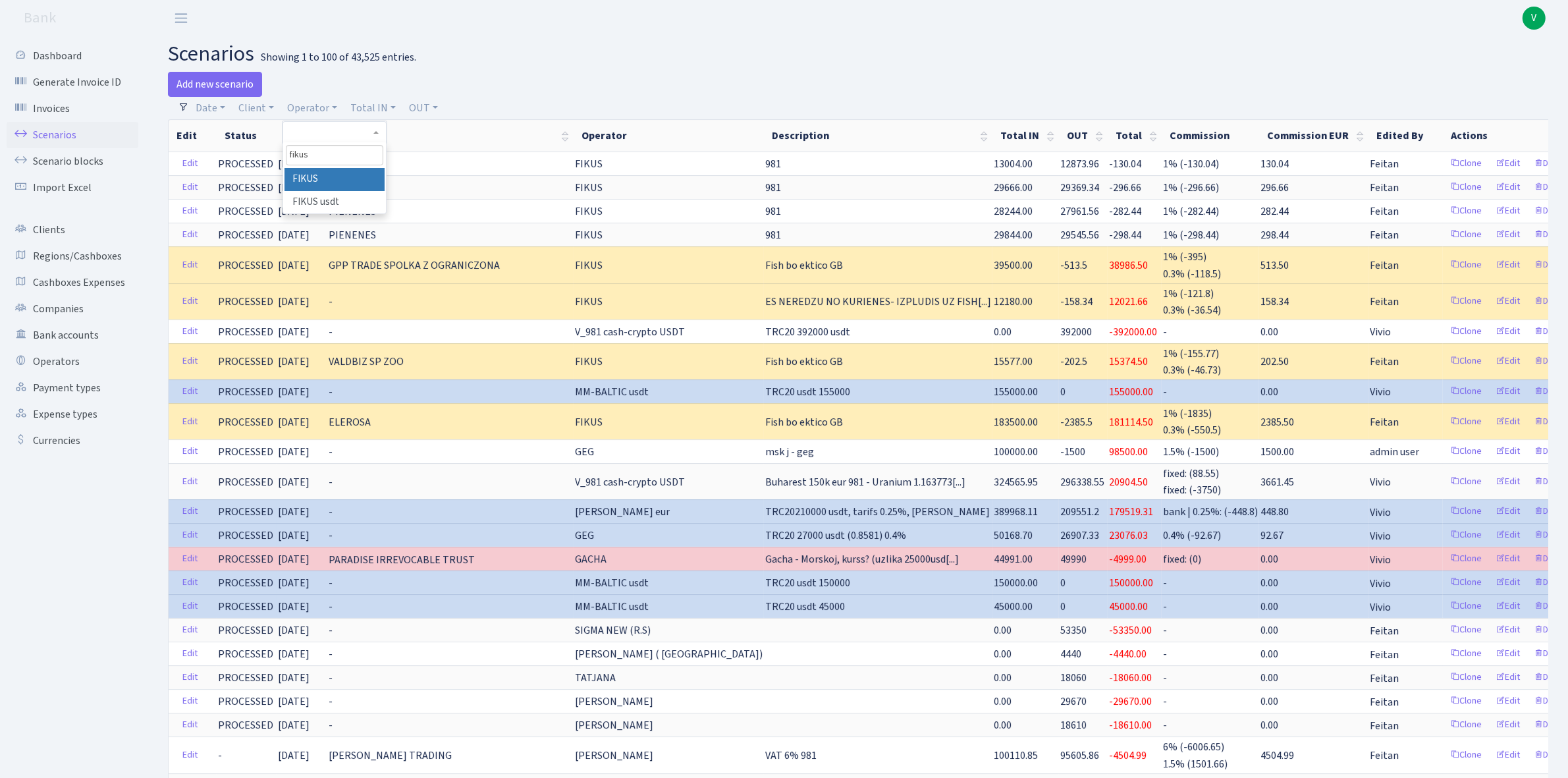
type input "fikus"
click at [360, 179] on li "FIKUS" at bounding box center [334, 179] width 100 height 23
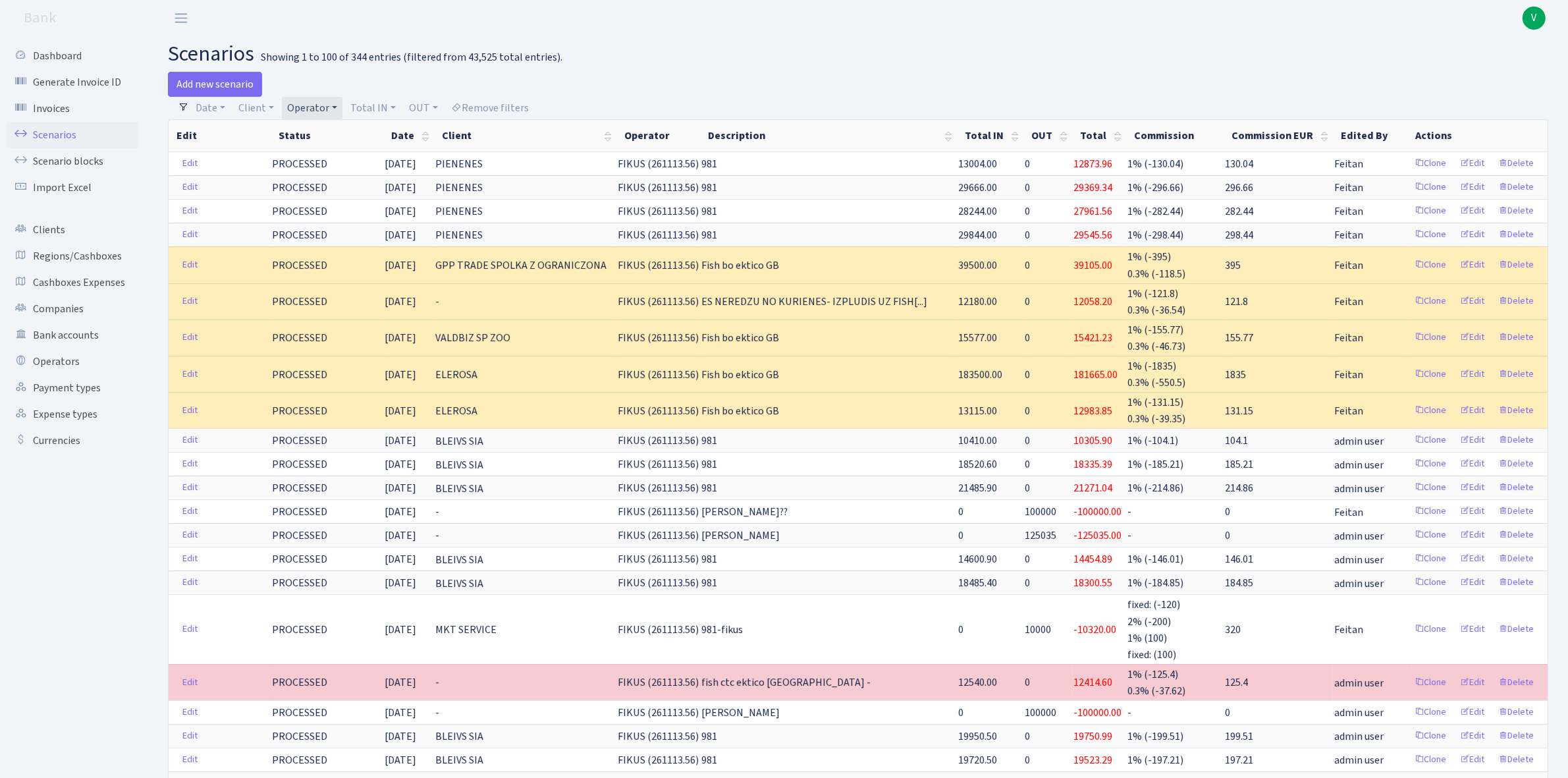
click at [64, 132] on link "Scenarios" at bounding box center [73, 134] width 132 height 26
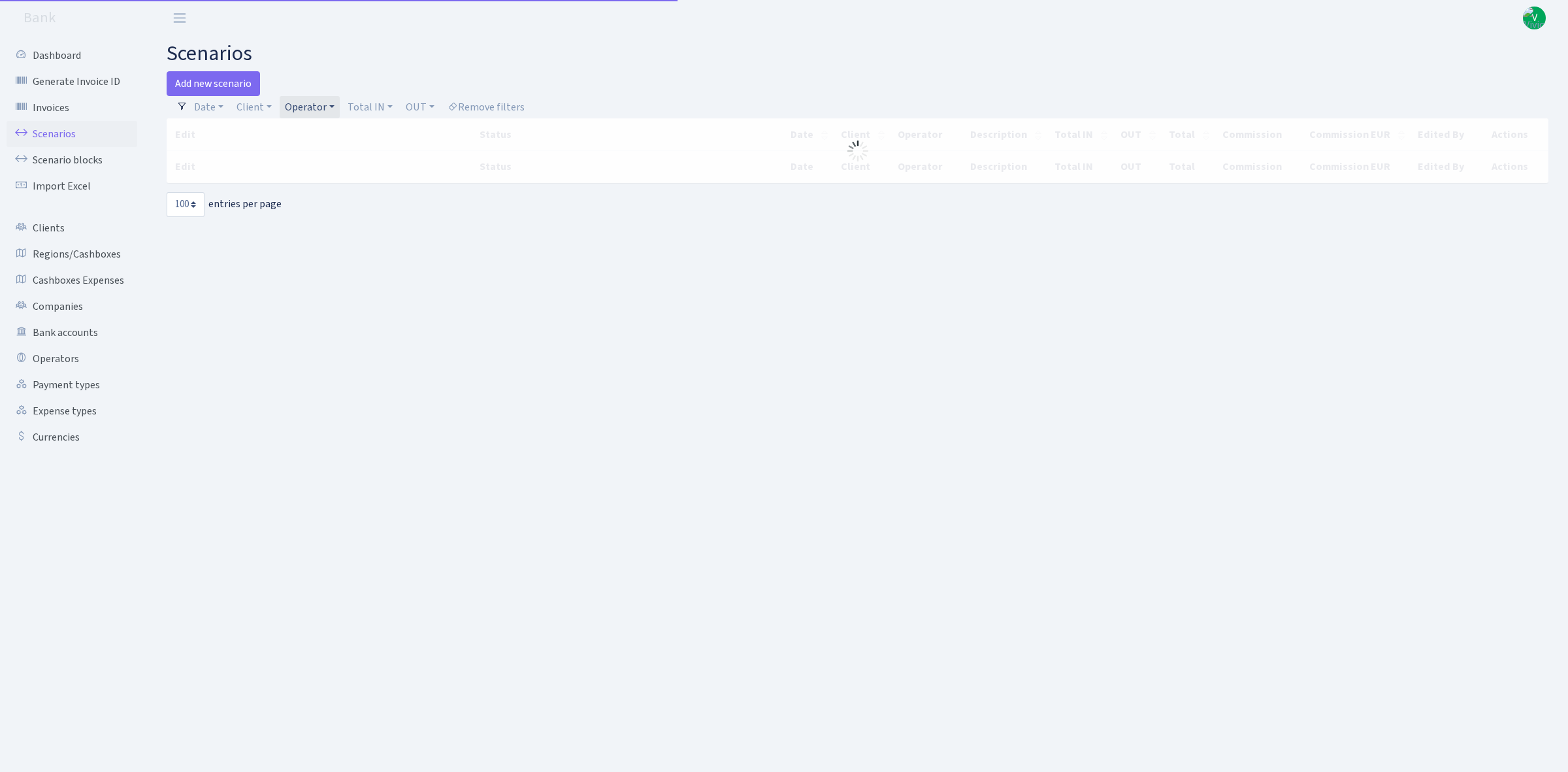
select select "100"
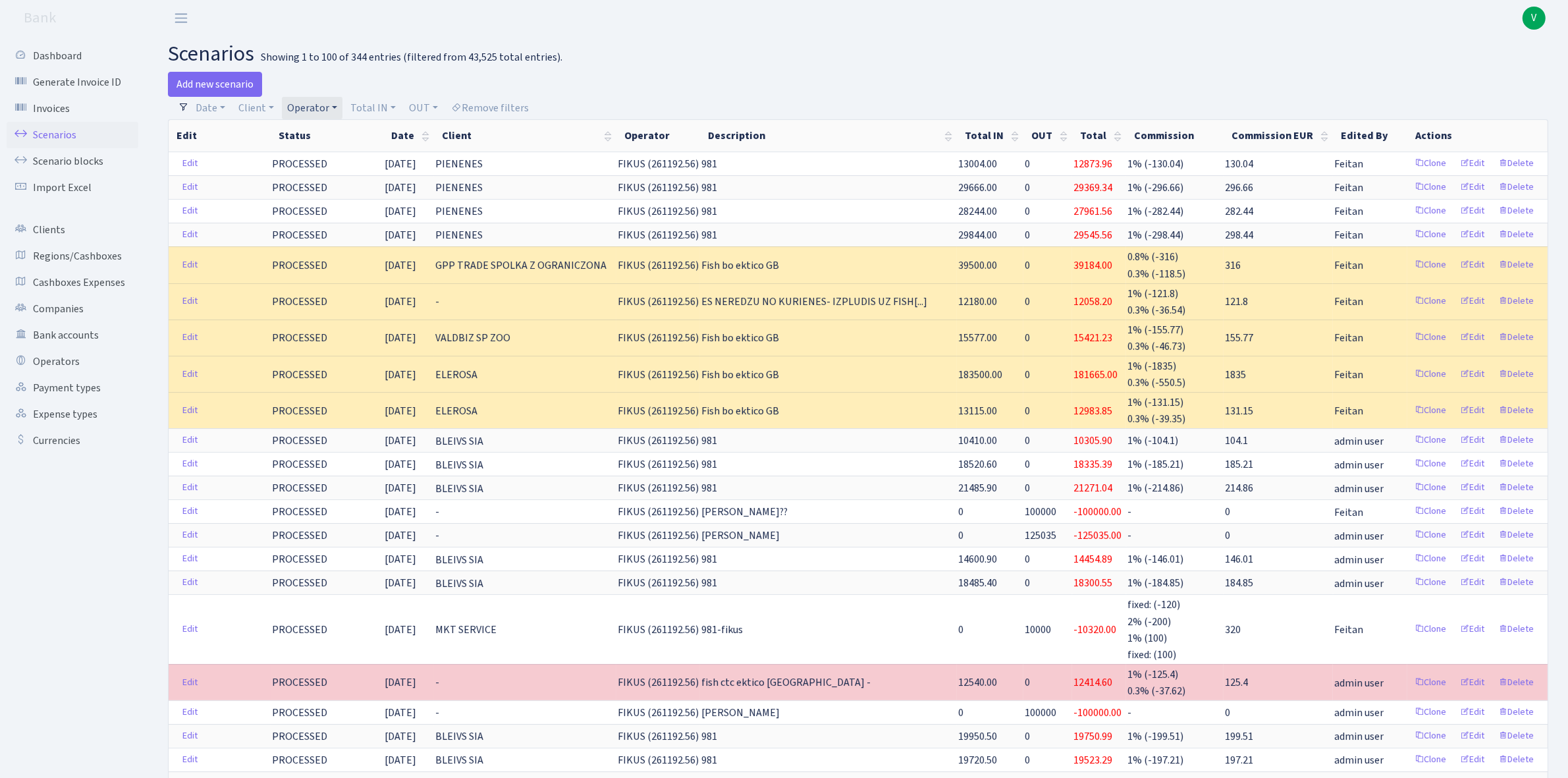
click at [324, 107] on link "Operator" at bounding box center [312, 107] width 60 height 22
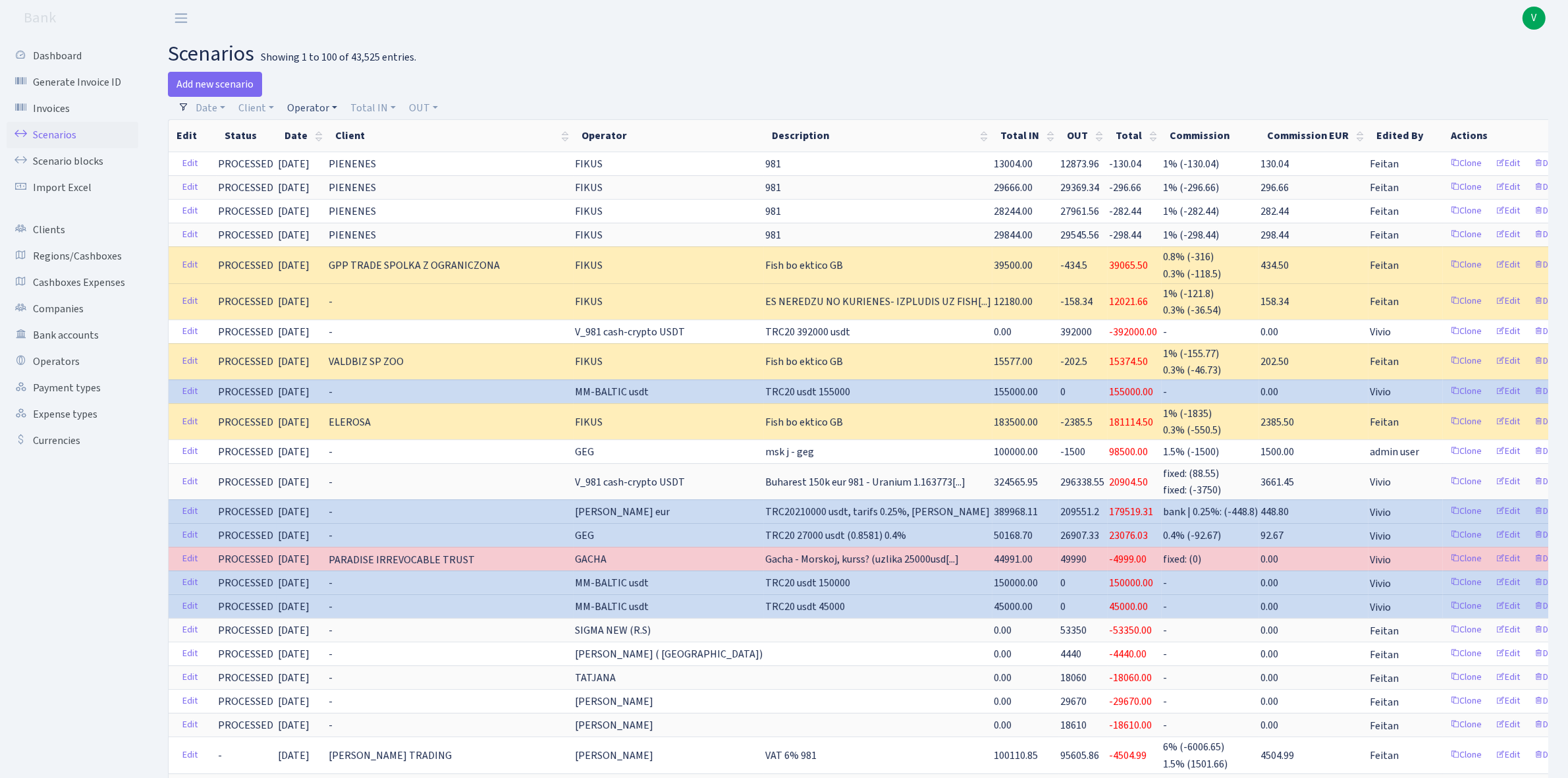
click at [301, 113] on link "Operator" at bounding box center [312, 107] width 60 height 22
click at [312, 148] on input "search" at bounding box center [334, 155] width 97 height 20
type input "bas"
click at [331, 176] on li "BASS" at bounding box center [334, 179] width 100 height 23
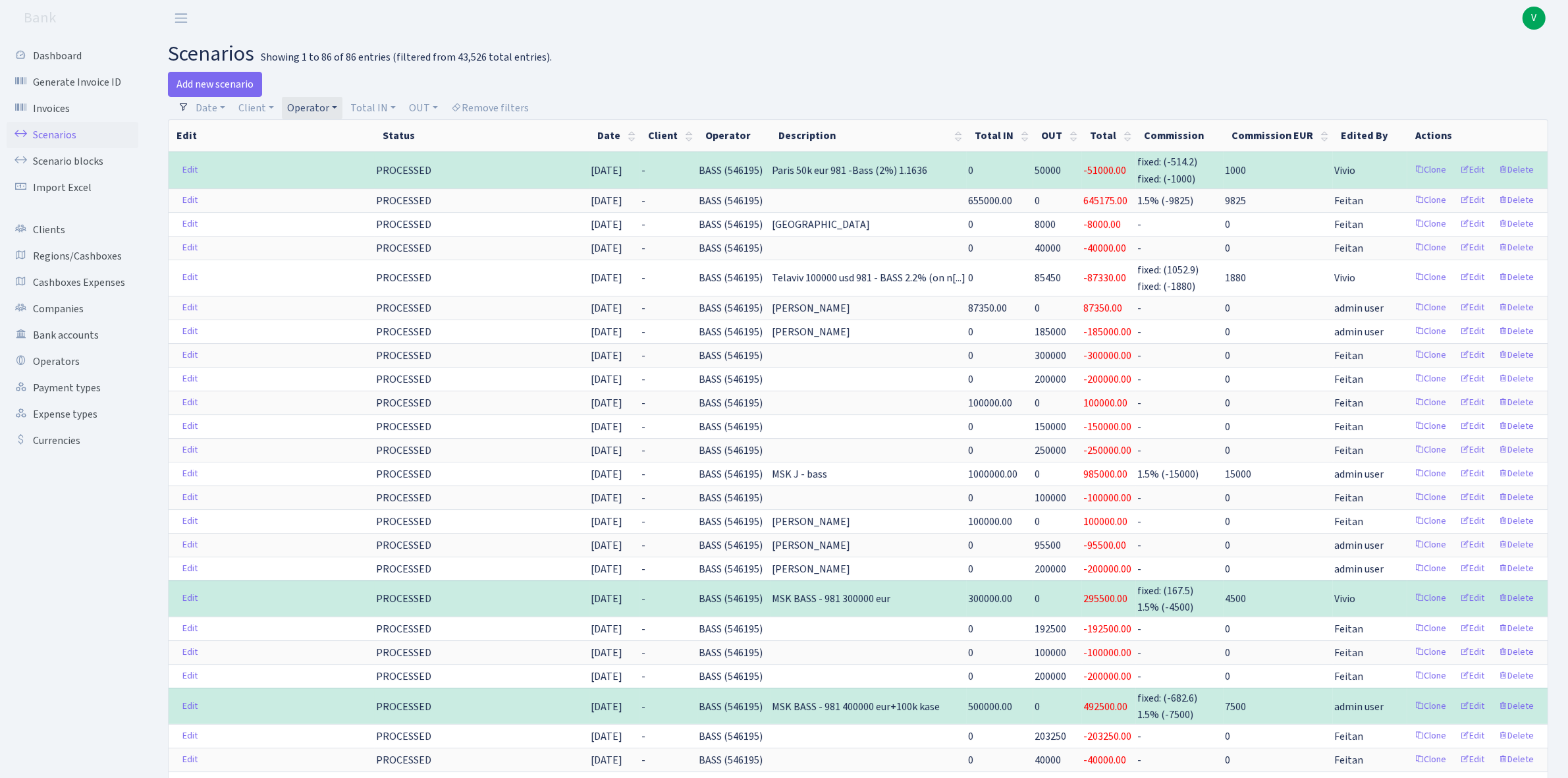
click at [316, 101] on link "Operator" at bounding box center [312, 107] width 60 height 22
click at [363, 130] on span "× BASS" at bounding box center [331, 132] width 79 height 13
click at [324, 110] on link "Operator" at bounding box center [312, 107] width 60 height 22
